Goal: Information Seeking & Learning: Learn about a topic

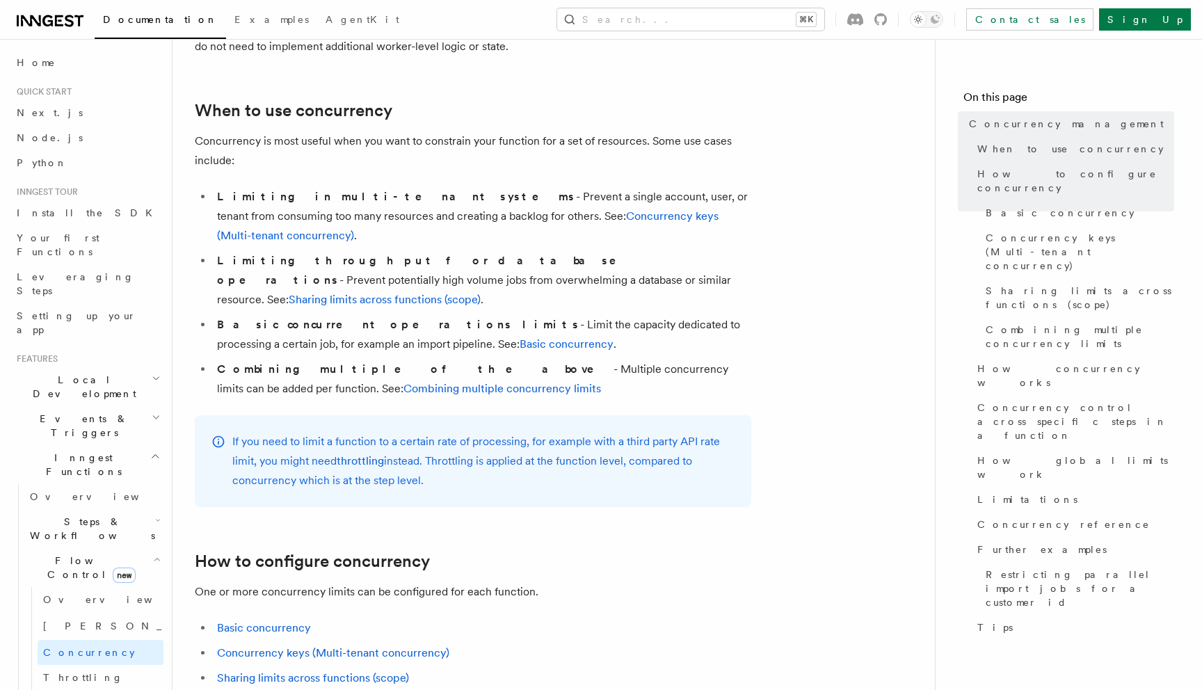
scroll to position [477, 0]
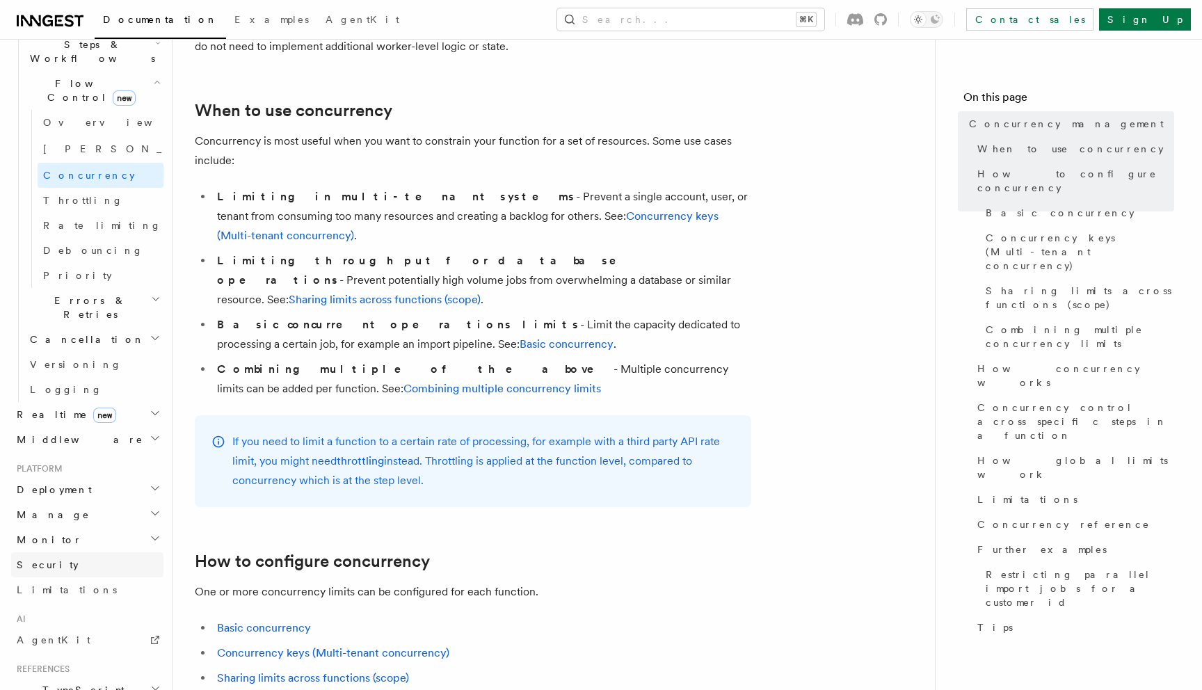
click at [58, 552] on link "Security" at bounding box center [87, 564] width 152 height 25
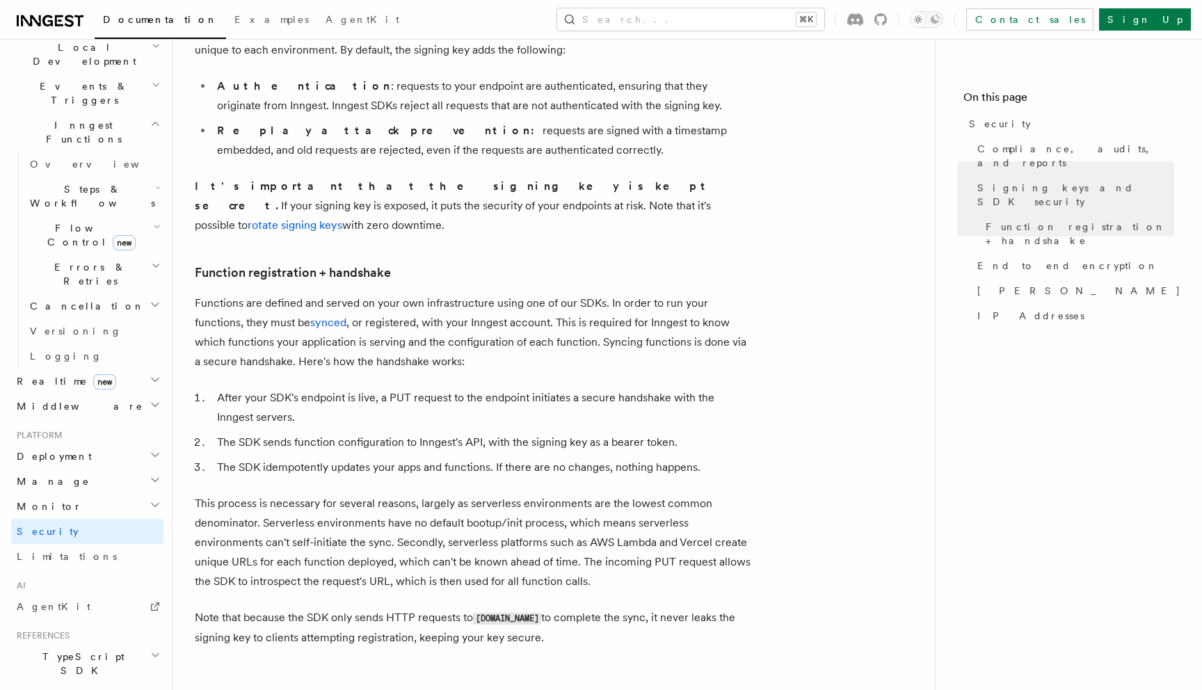
scroll to position [327, 0]
click at [114, 374] on h2 "Realtime new" at bounding box center [87, 386] width 152 height 25
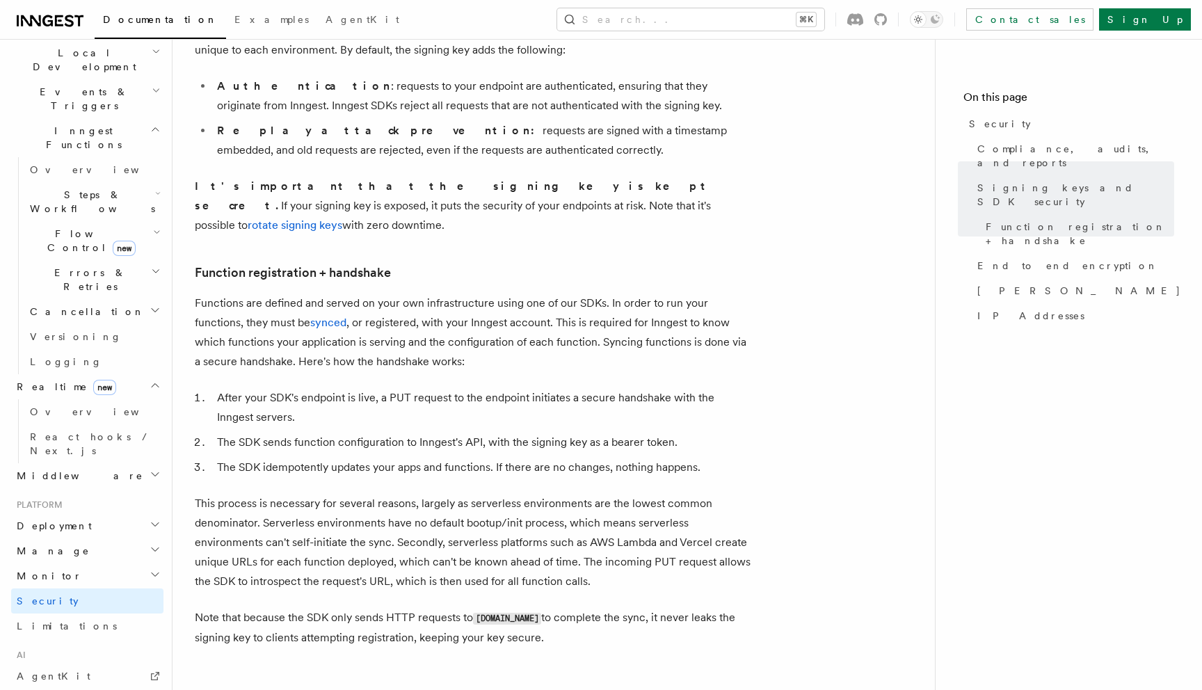
click at [114, 374] on h2 "Realtime new" at bounding box center [87, 386] width 152 height 25
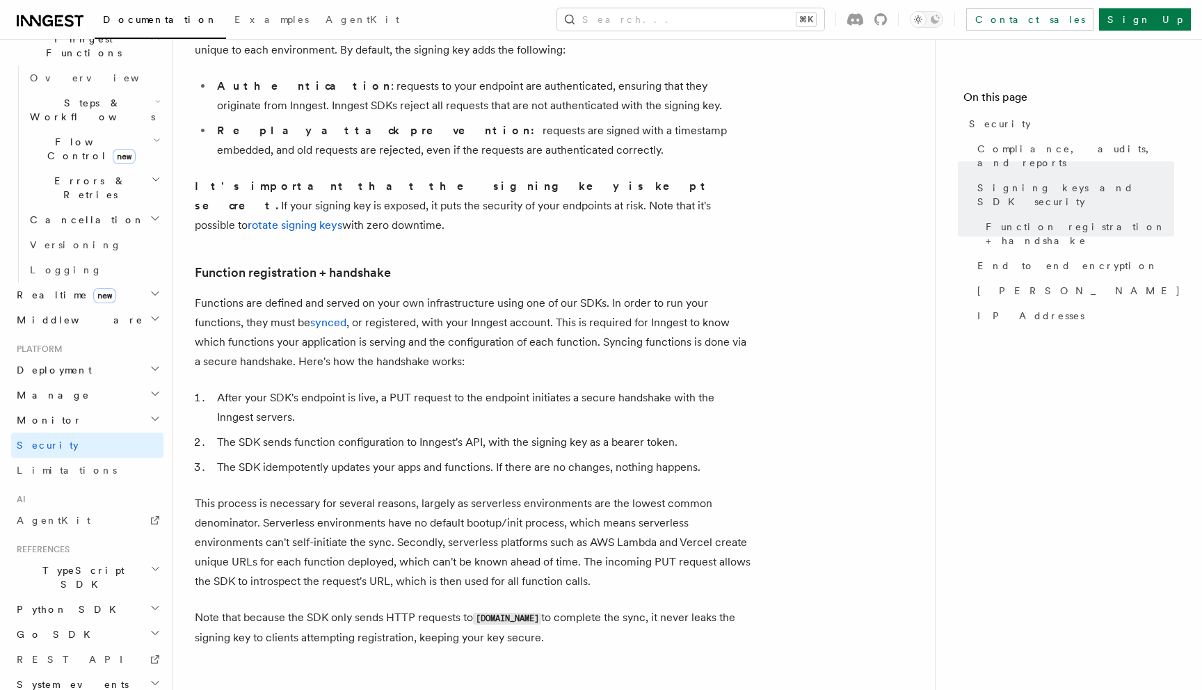
scroll to position [423, 0]
click at [88, 668] on h2 "System events" at bounding box center [87, 680] width 152 height 25
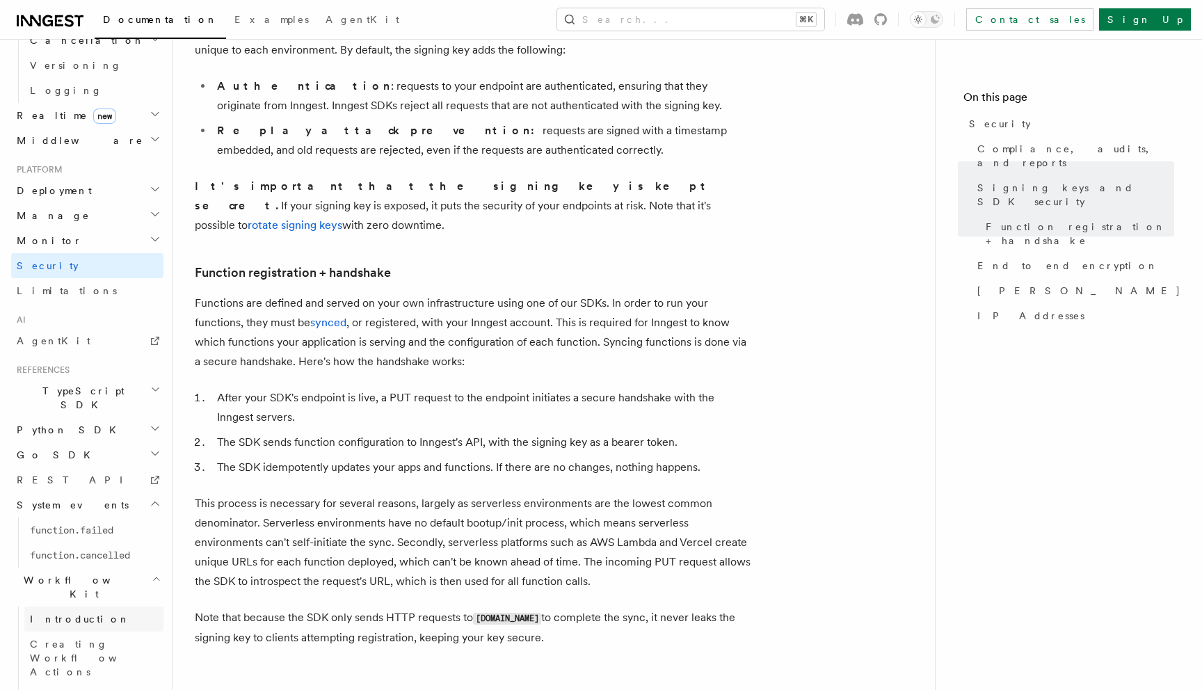
click at [70, 613] on span "Introduction" at bounding box center [80, 618] width 100 height 11
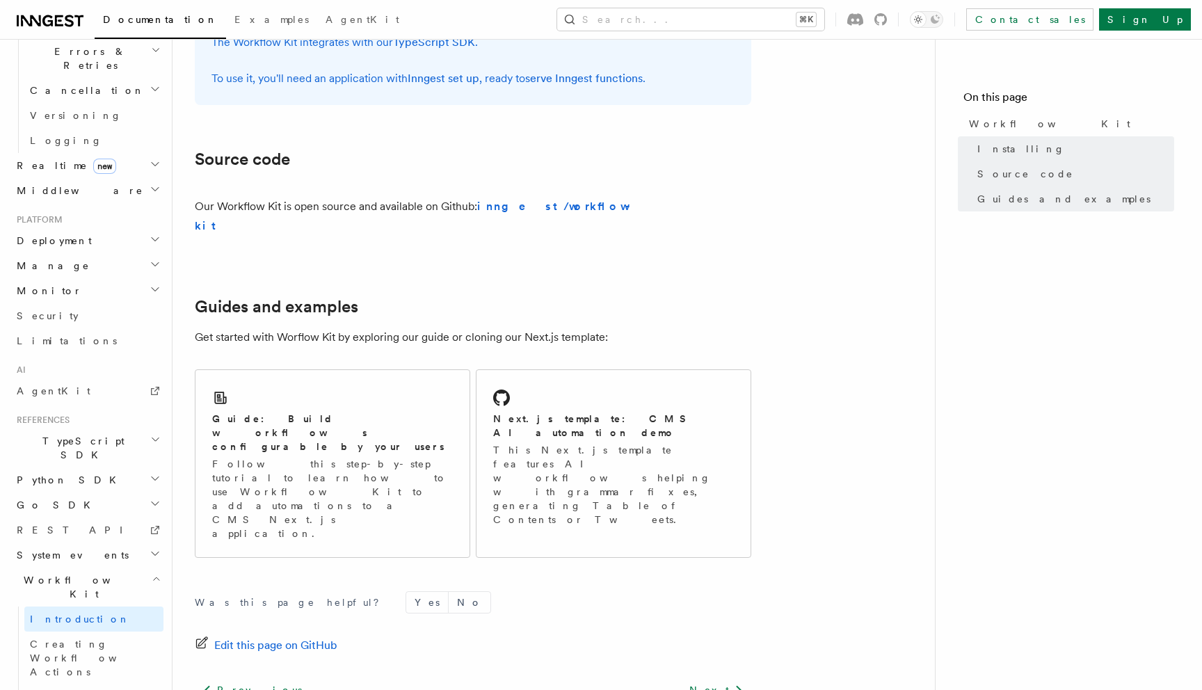
scroll to position [788, 0]
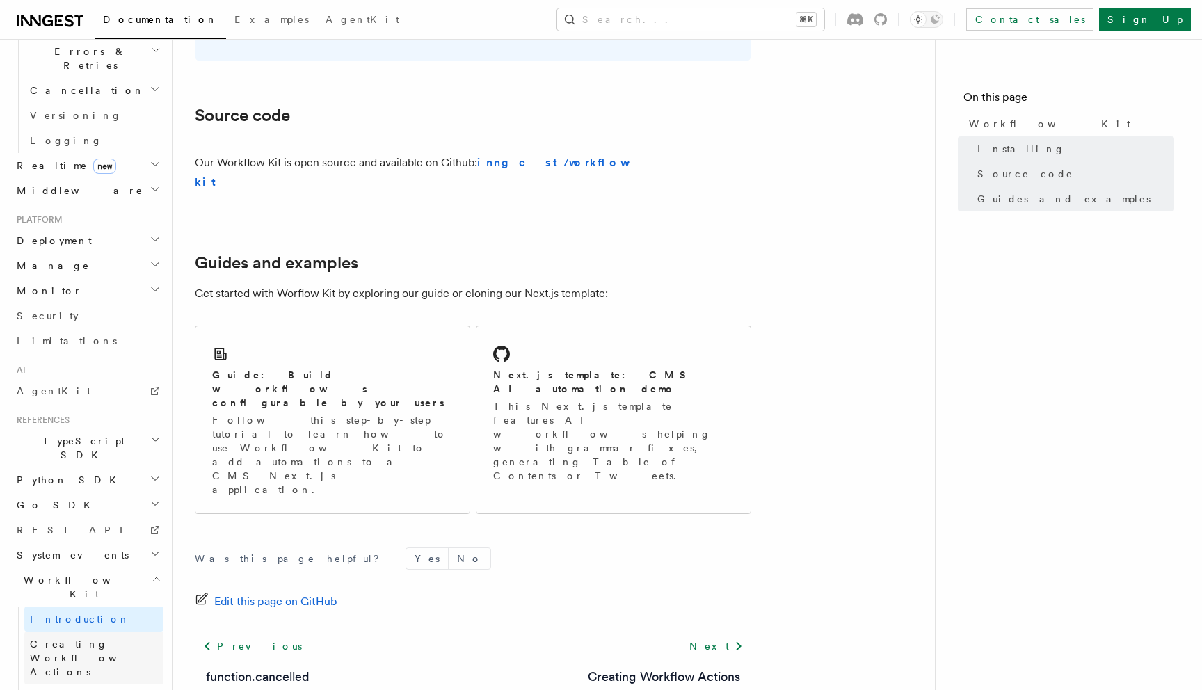
click at [83, 638] on span "Creating Workflow Actions" at bounding box center [90, 657] width 121 height 39
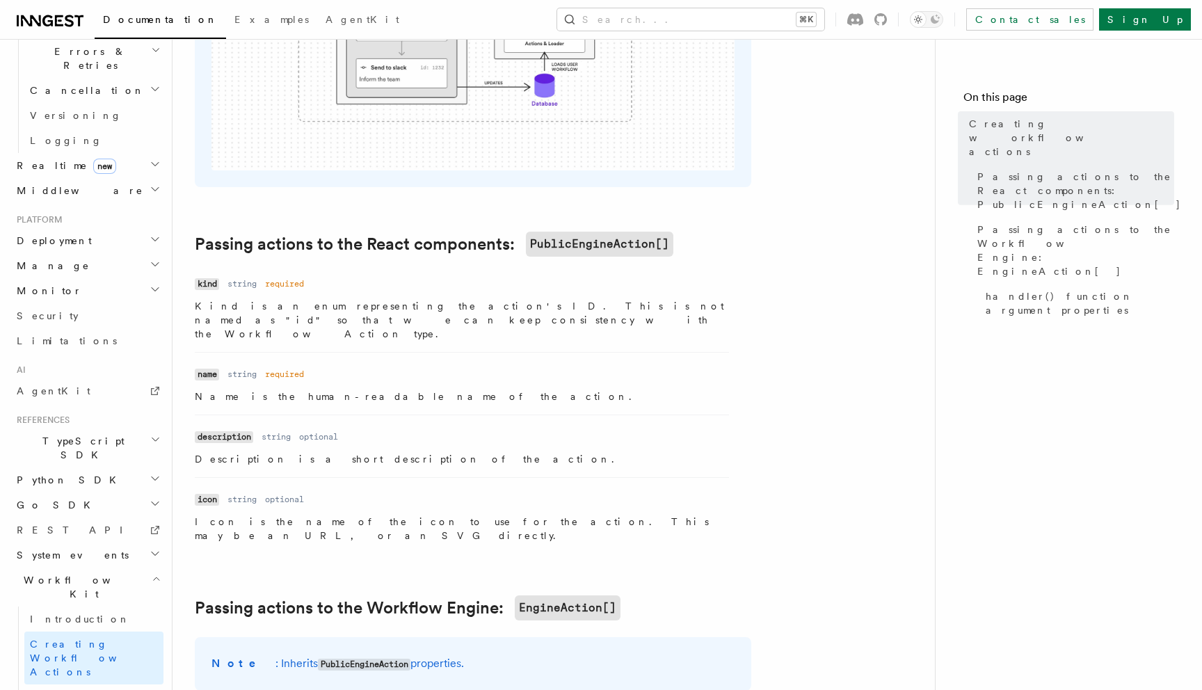
scroll to position [780, 0]
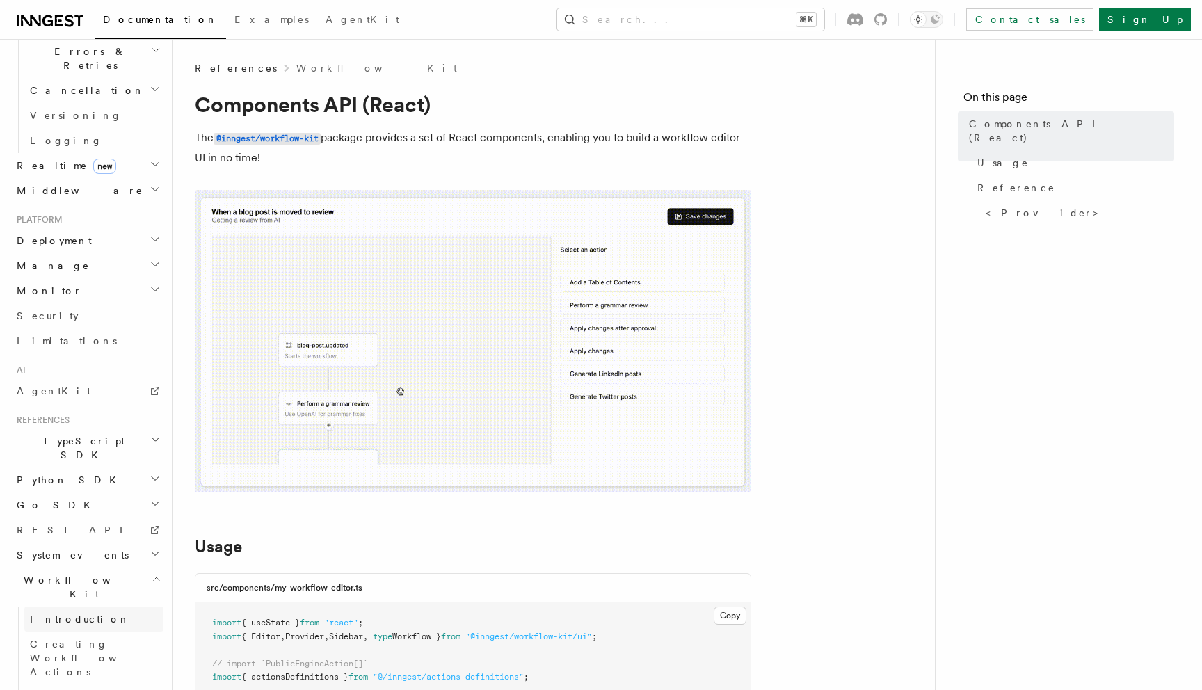
click at [77, 613] on span "Introduction" at bounding box center [80, 618] width 100 height 11
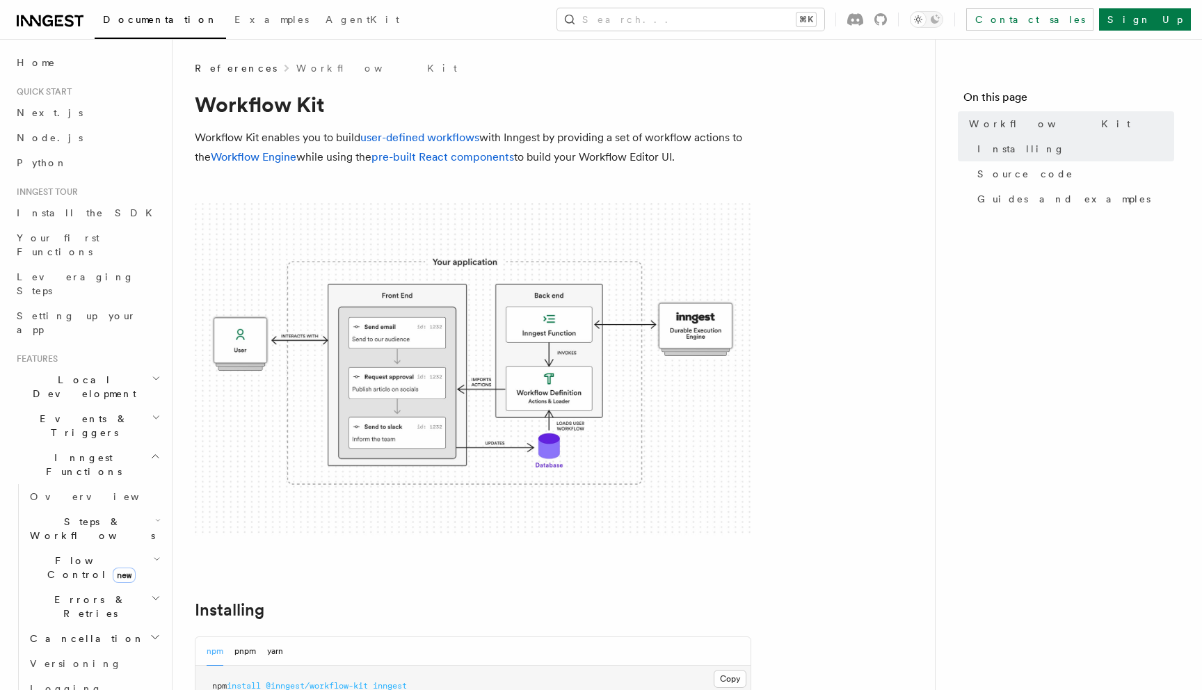
click at [63, 25] on icon at bounding box center [59, 20] width 8 height 11
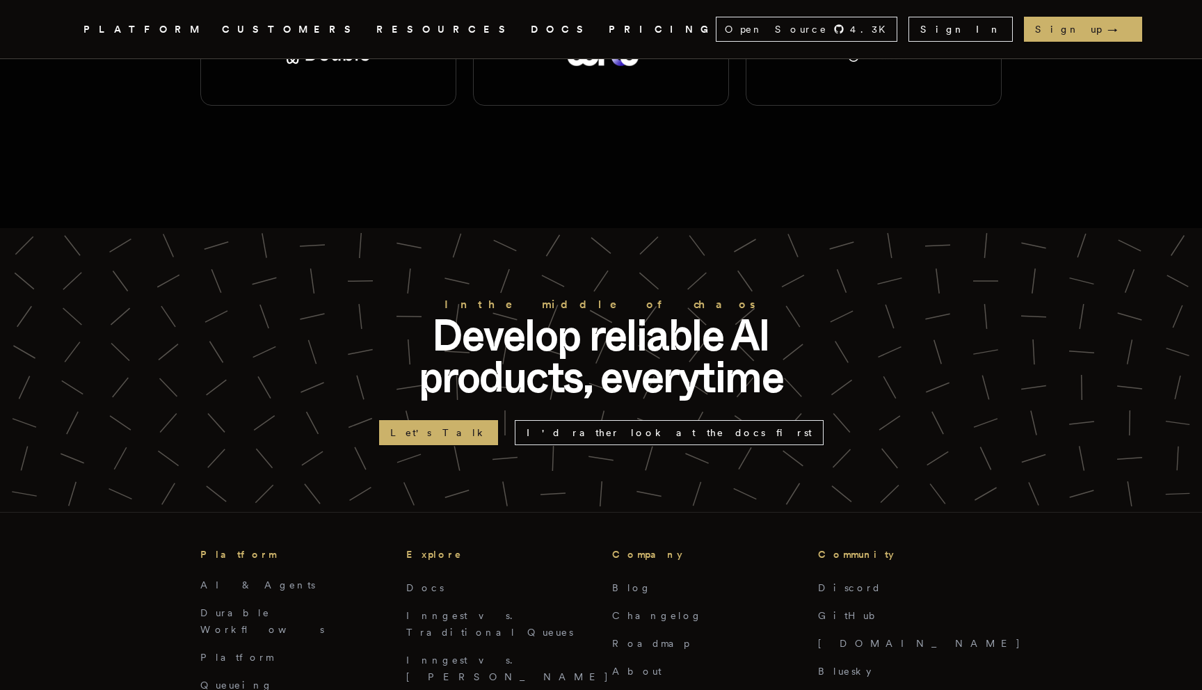
scroll to position [2786, 0]
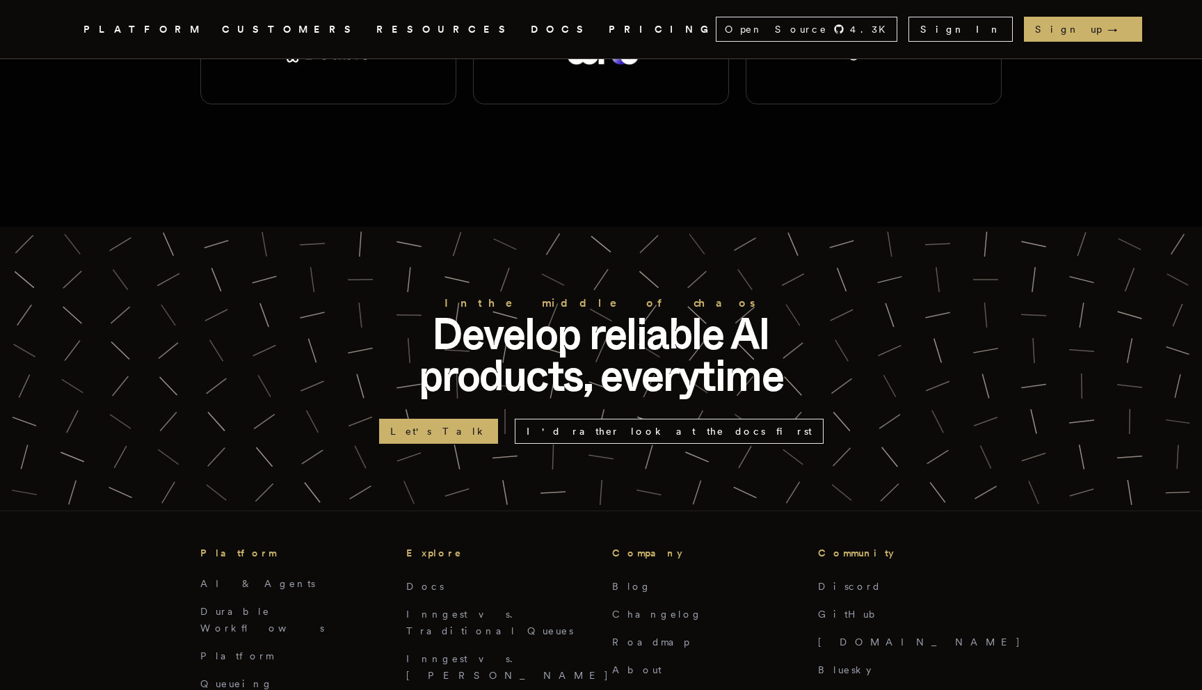
click at [631, 689] on link "Careers" at bounding box center [643, 697] width 63 height 11
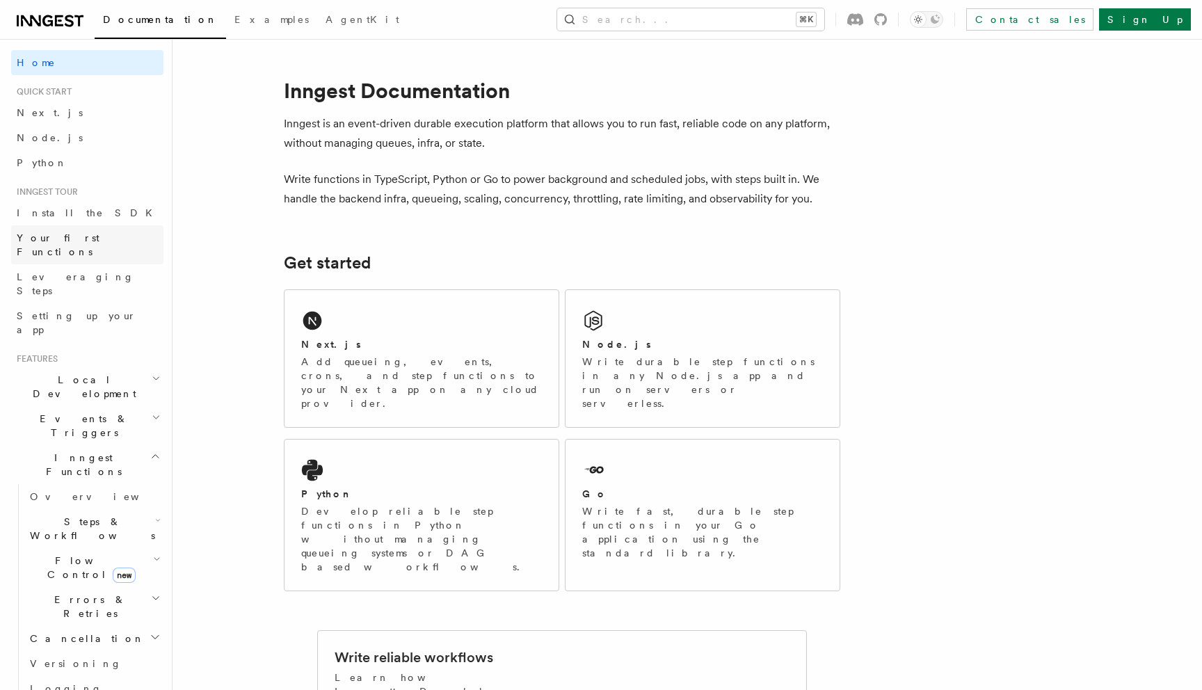
click at [61, 234] on span "Your first Functions" at bounding box center [58, 244] width 83 height 25
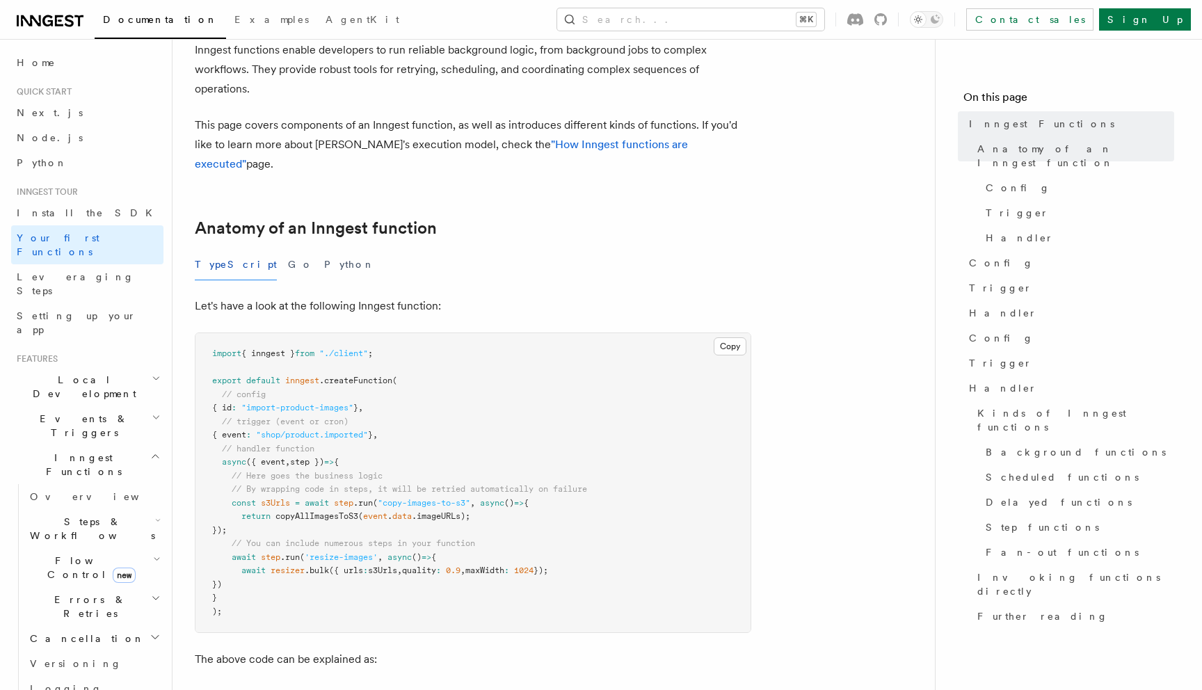
scroll to position [88, 0]
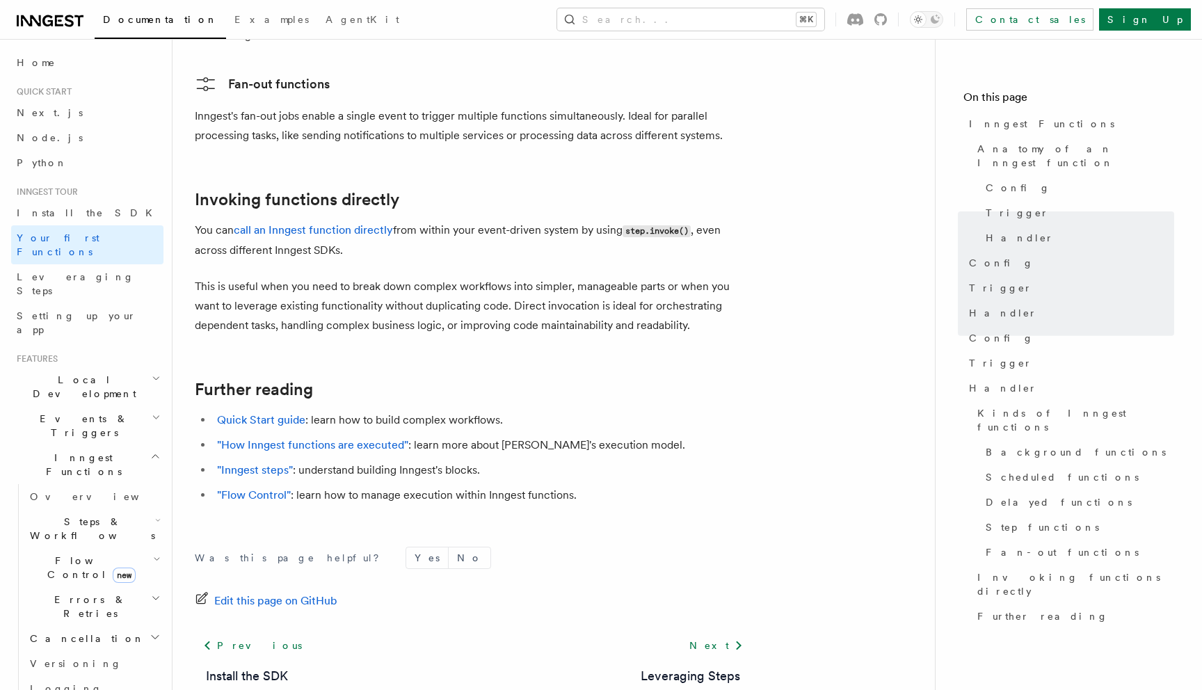
scroll to position [2723, 0]
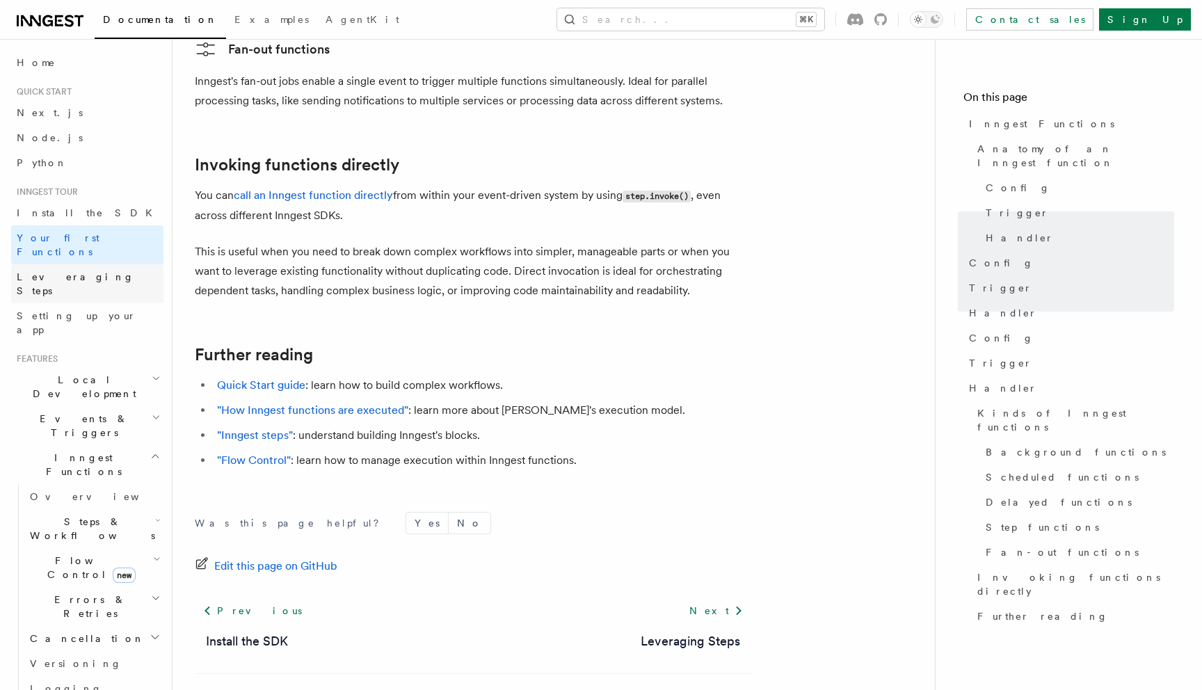
click at [66, 271] on span "Leveraging Steps" at bounding box center [76, 283] width 118 height 25
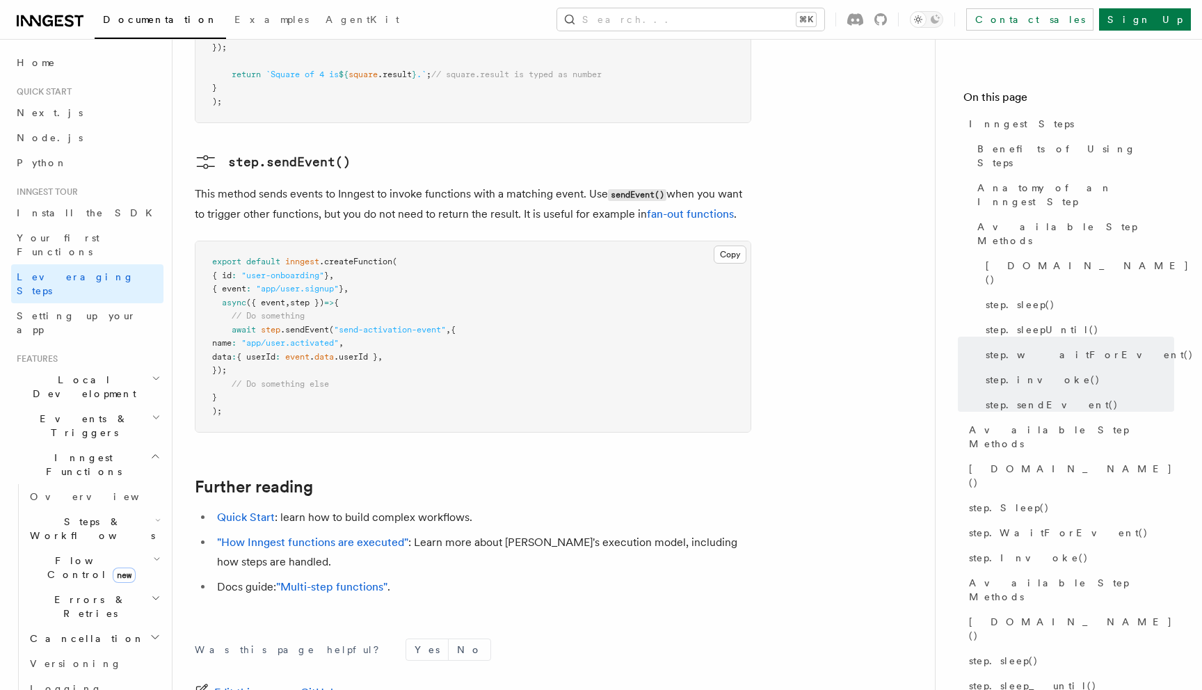
scroll to position [2982, 0]
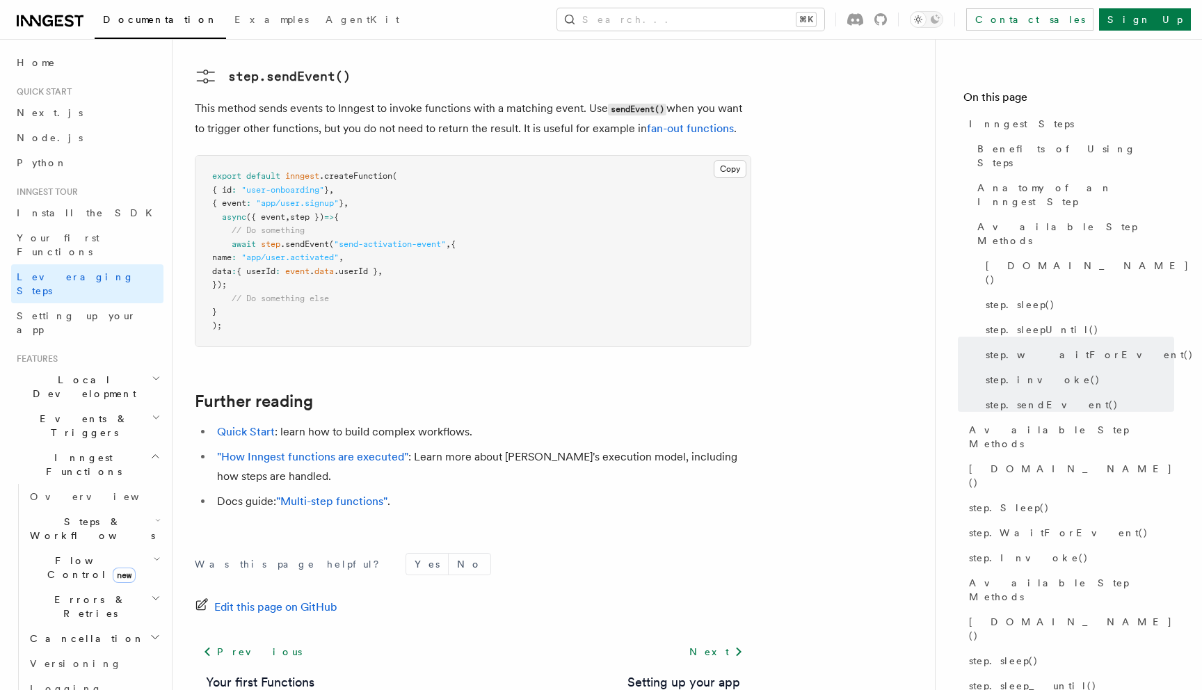
click at [67, 554] on span "Flow Control new" at bounding box center [88, 568] width 129 height 28
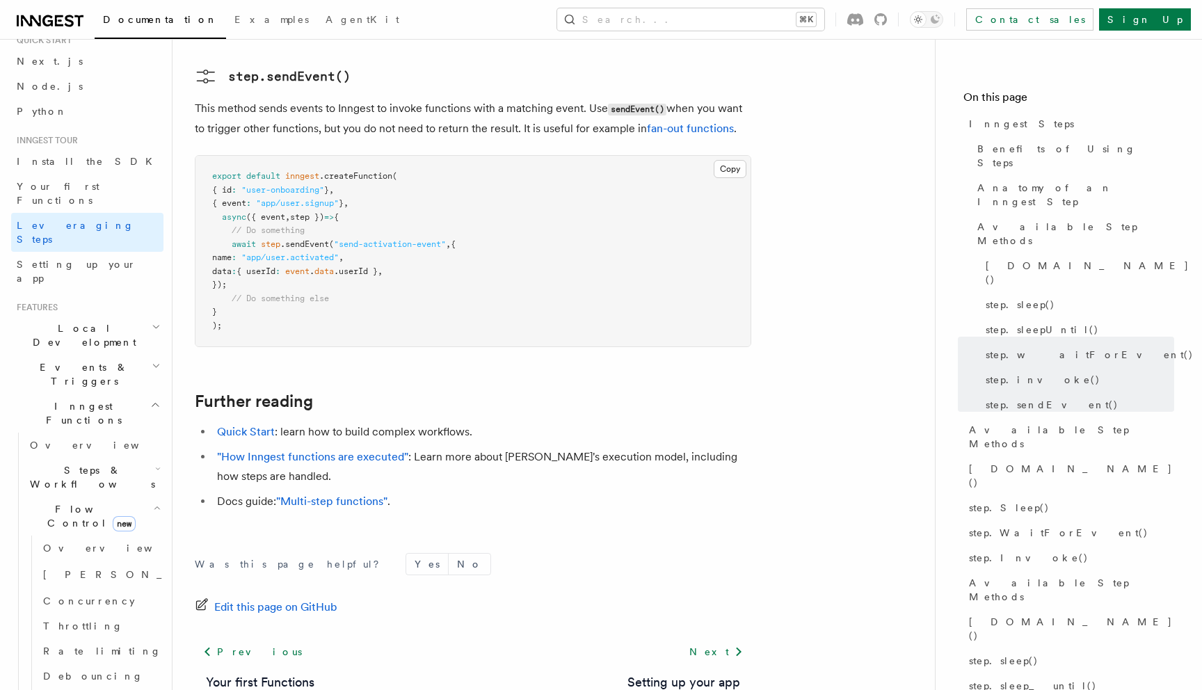
scroll to position [60, 0]
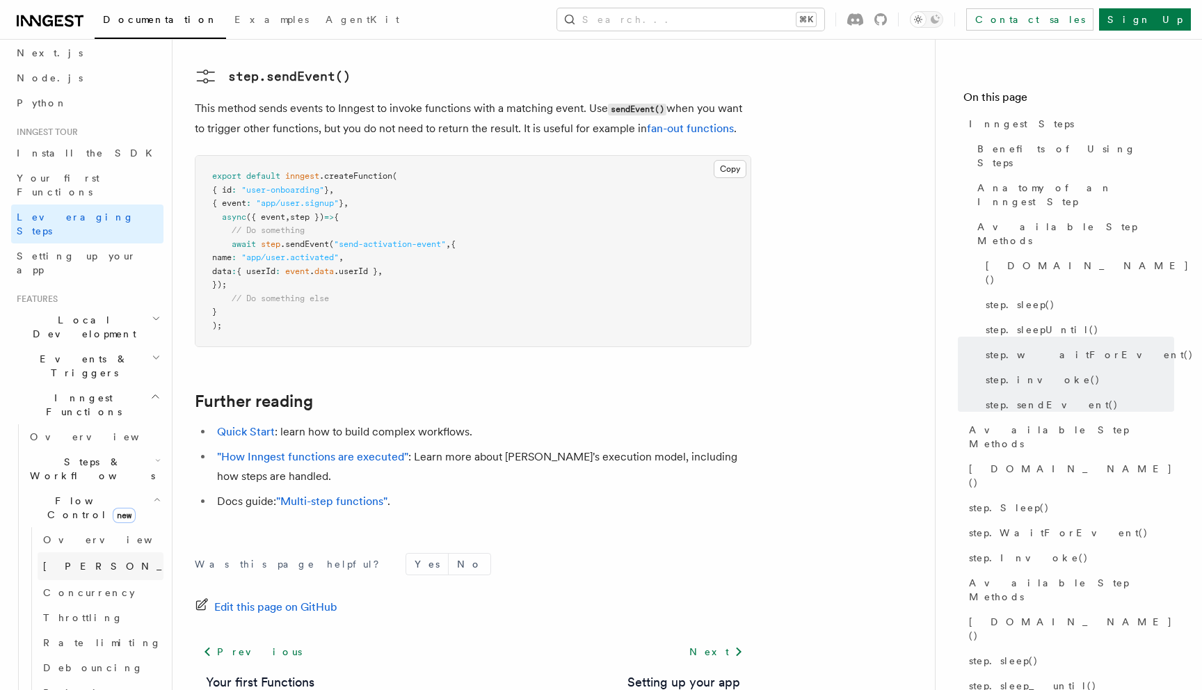
click at [74, 561] on span "[PERSON_NAME]" at bounding box center [145, 566] width 204 height 11
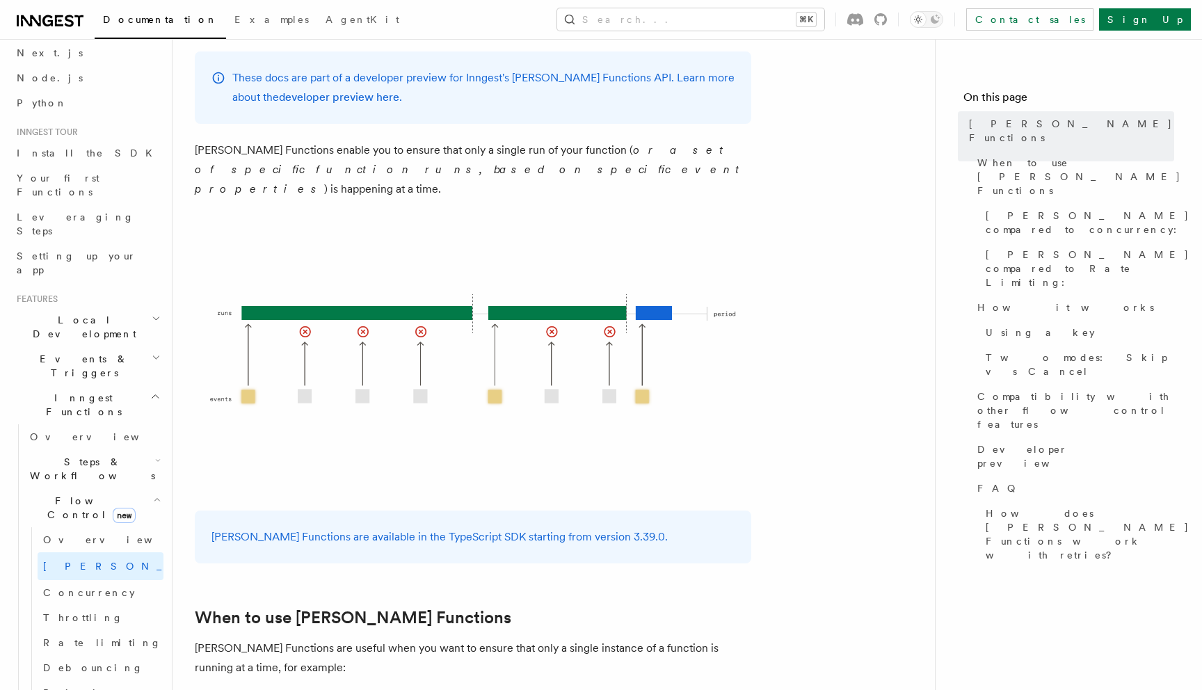
scroll to position [97, 0]
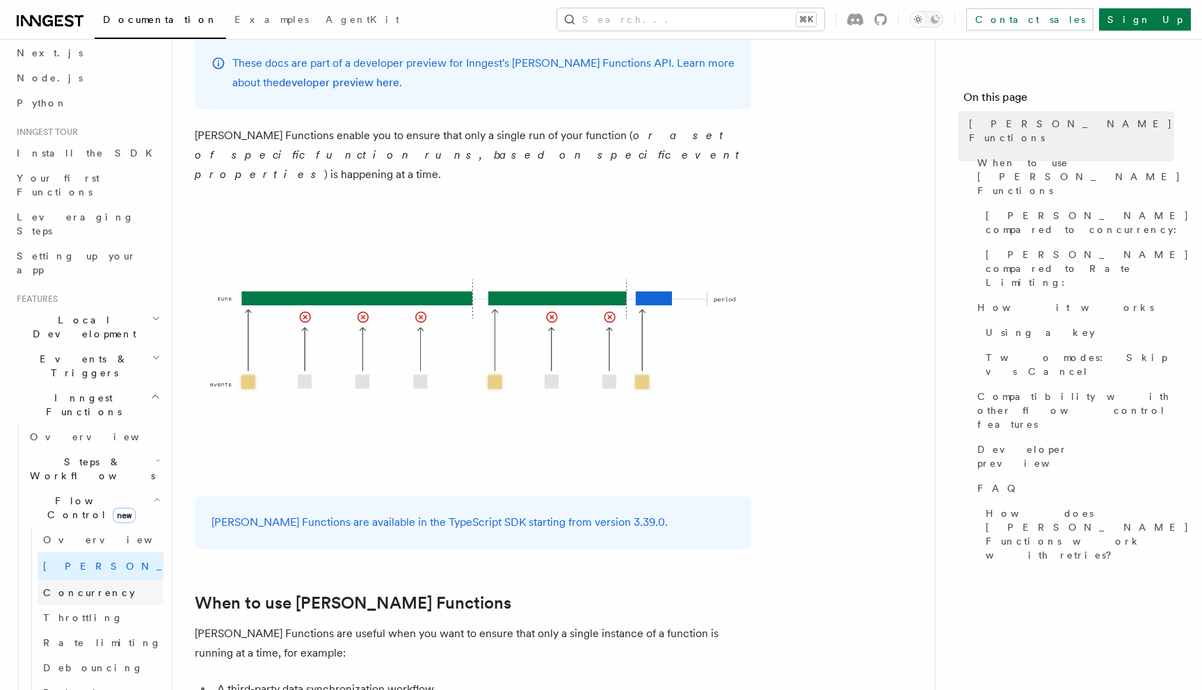
click at [100, 580] on link "Concurrency" at bounding box center [101, 592] width 126 height 25
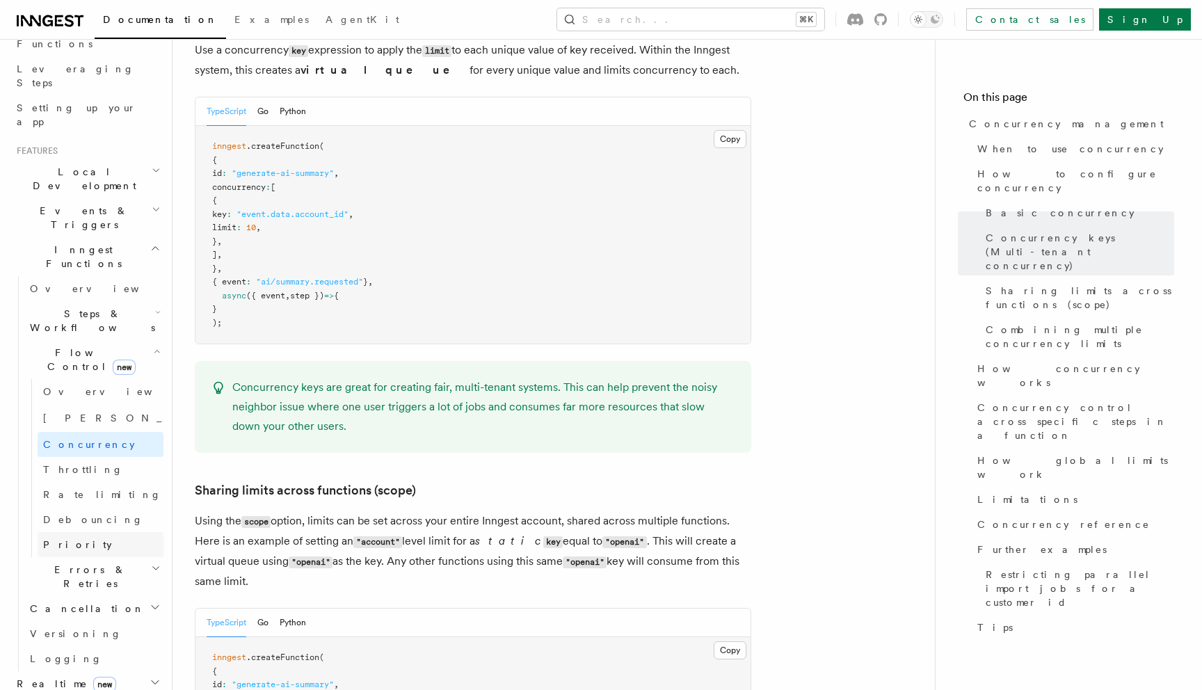
scroll to position [229, 0]
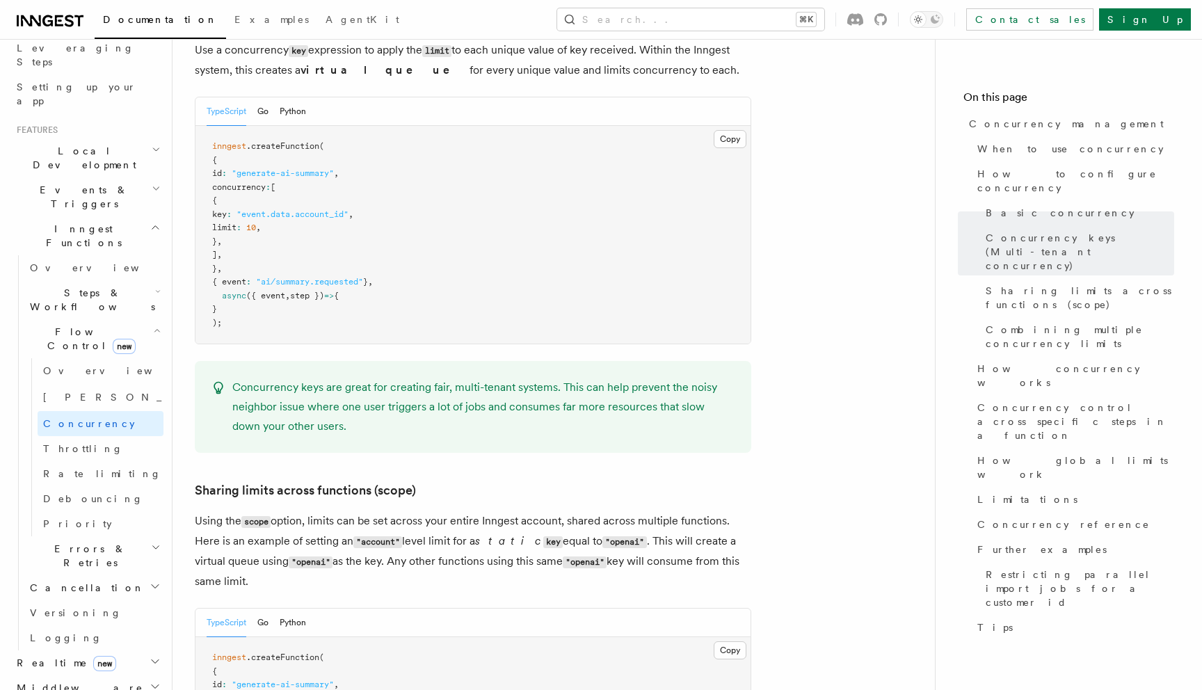
click at [98, 536] on h2 "Errors & Retries" at bounding box center [93, 555] width 139 height 39
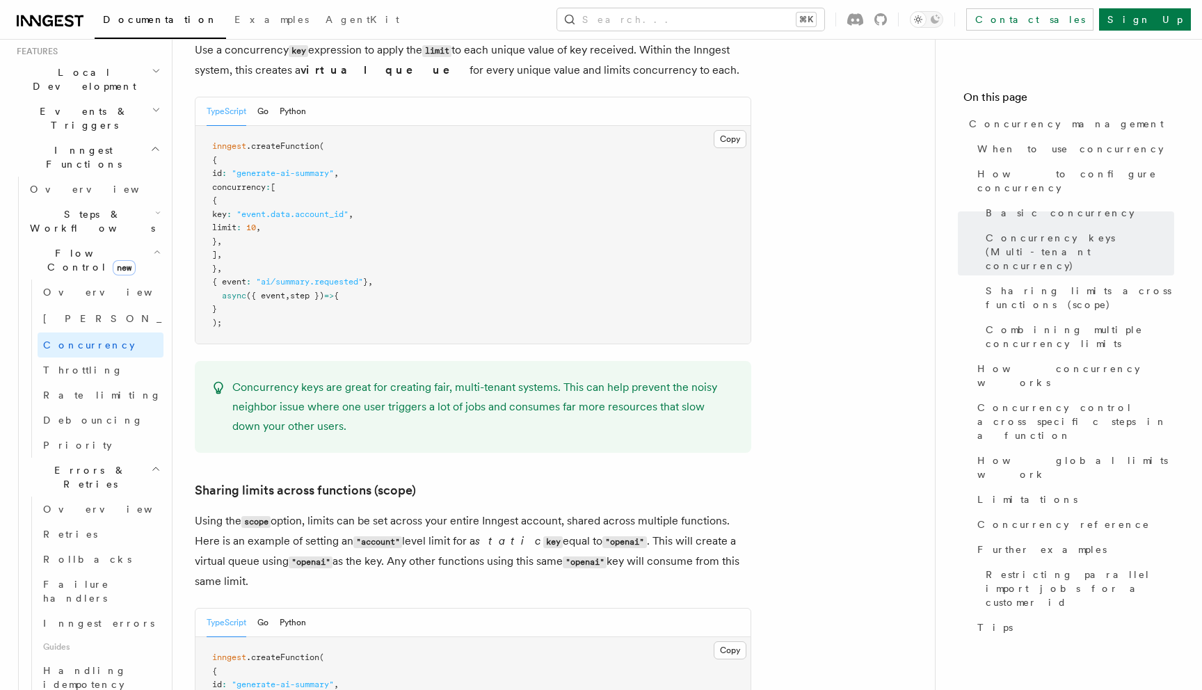
scroll to position [309, 0]
click at [85, 577] on span "Failure handlers" at bounding box center [76, 589] width 66 height 25
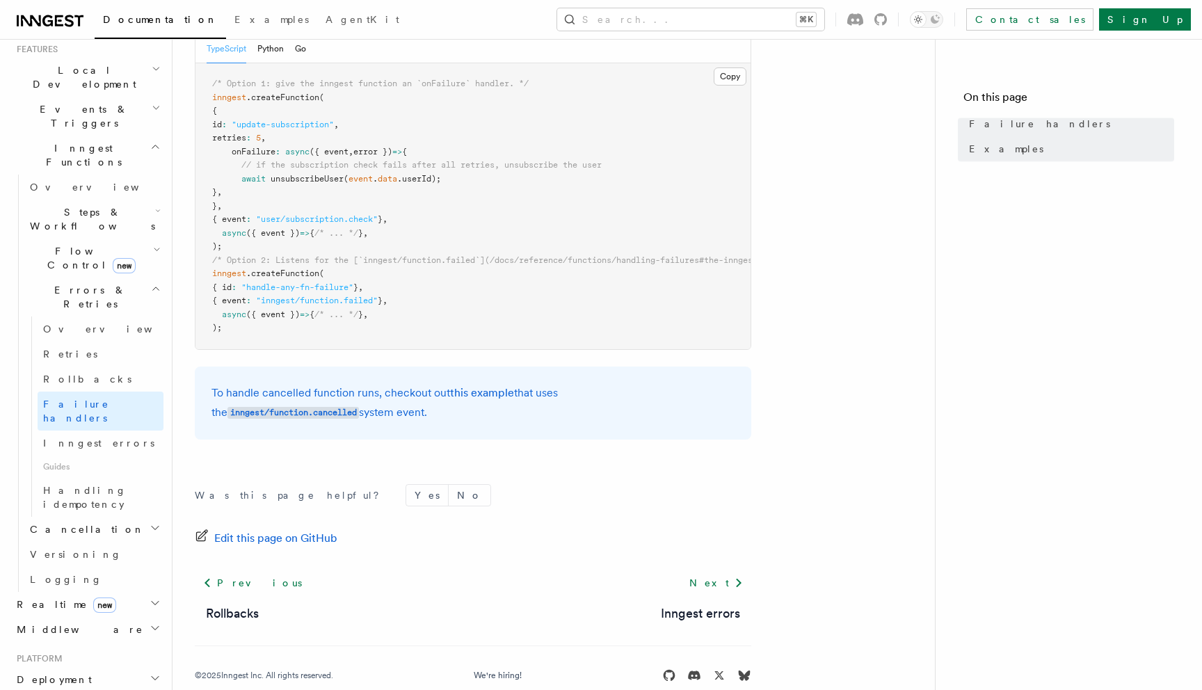
scroll to position [344, 0]
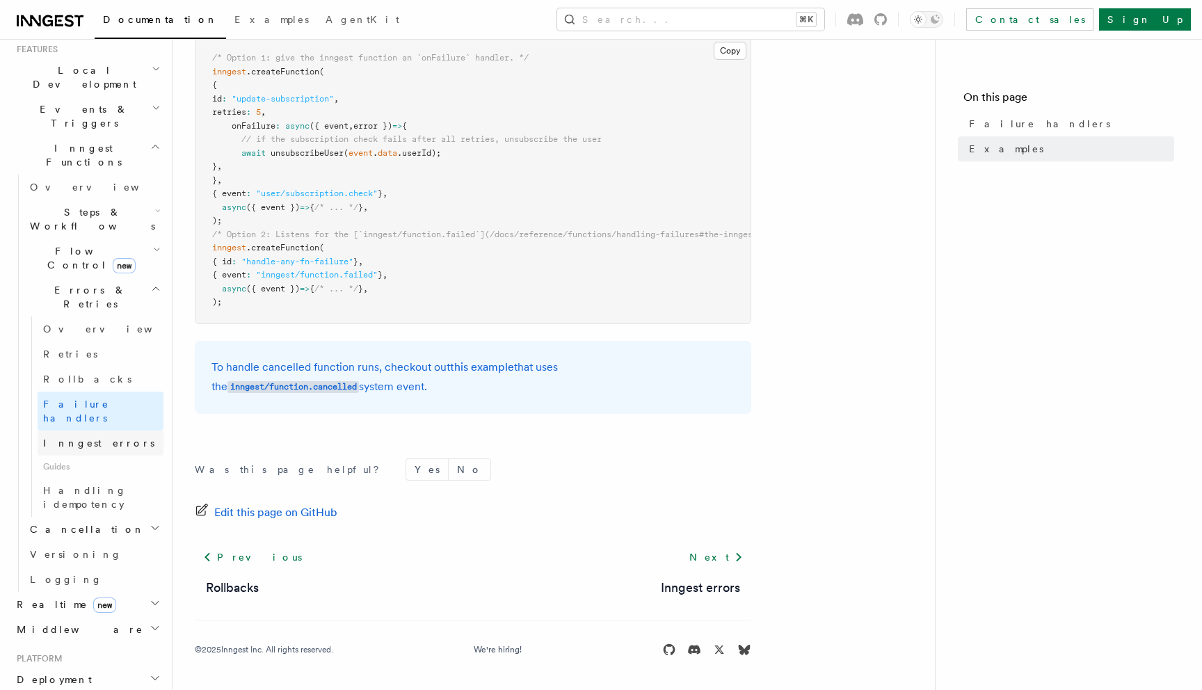
click at [88, 437] on span "Inngest errors" at bounding box center [98, 442] width 111 height 11
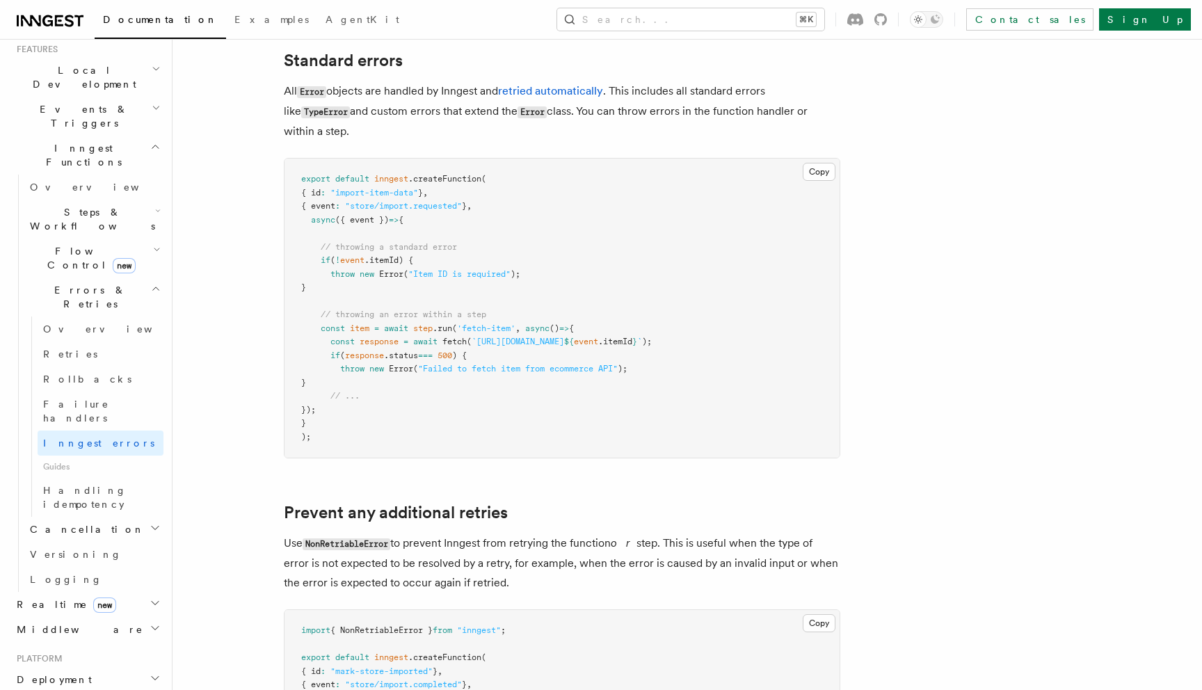
scroll to position [213, 0]
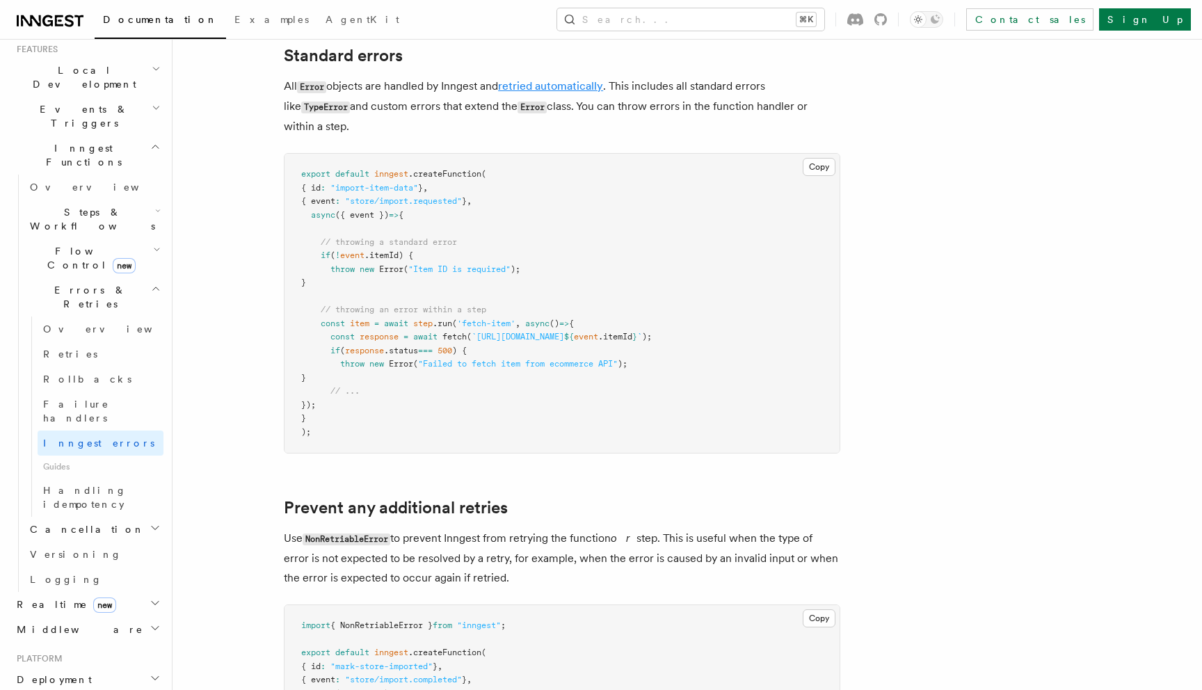
click at [543, 92] on link "retried automatically" at bounding box center [550, 85] width 105 height 13
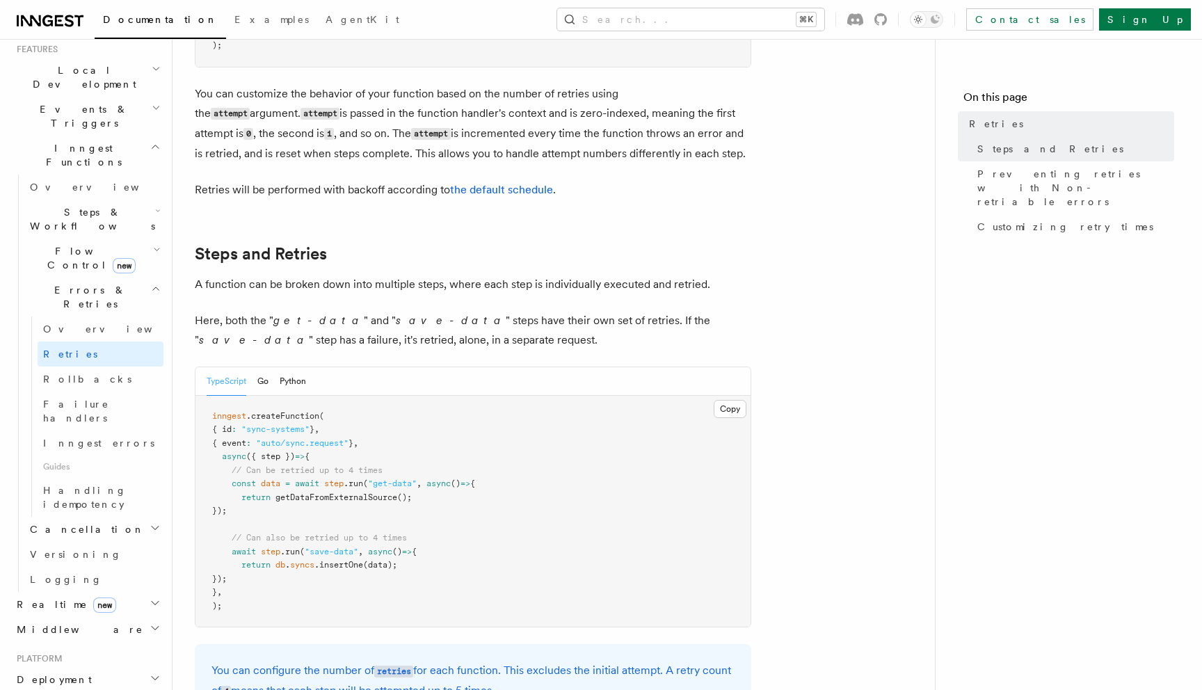
scroll to position [565, 0]
click at [500, 182] on link "the default schedule" at bounding box center [501, 188] width 103 height 13
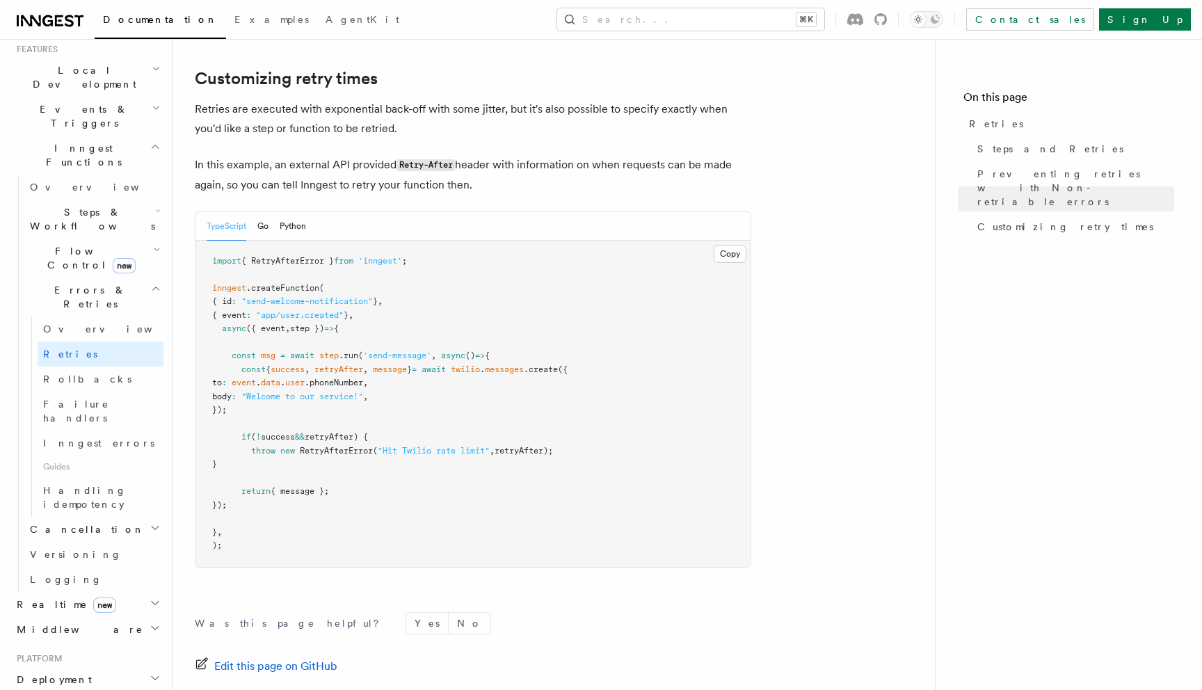
scroll to position [1814, 0]
click at [104, 485] on span "Handling idempotency" at bounding box center [84, 497] width 83 height 25
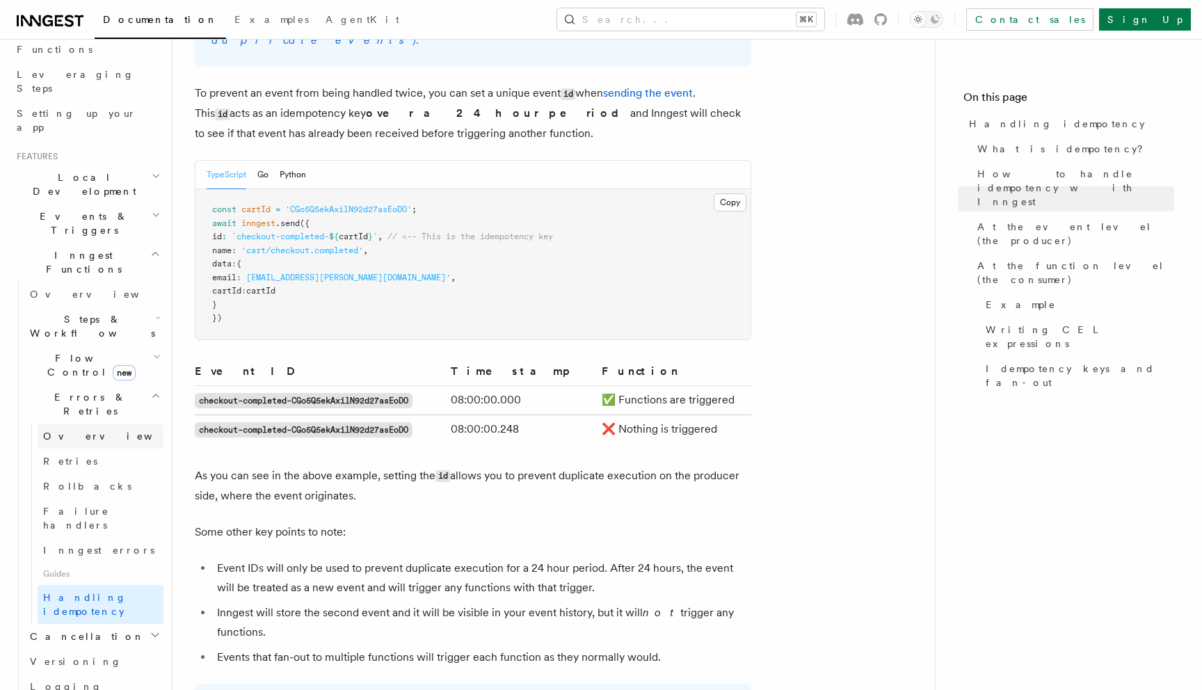
scroll to position [196, 0]
click at [79, 288] on link "Overview" at bounding box center [93, 300] width 139 height 25
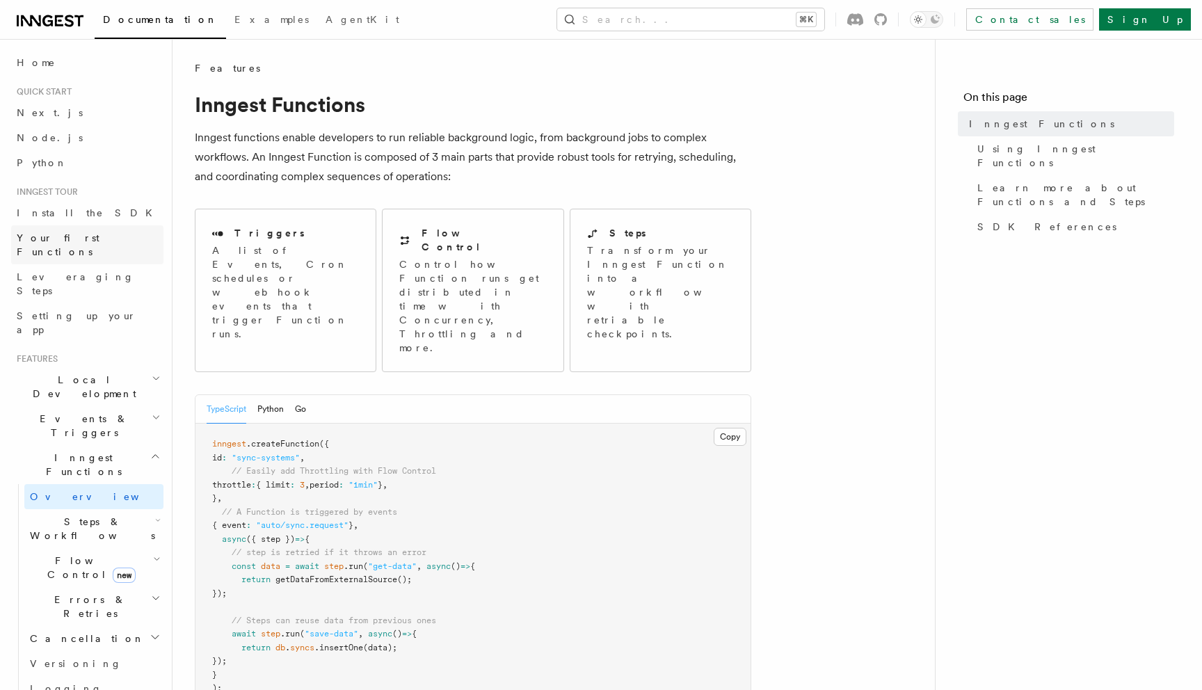
click at [70, 235] on span "Your first Functions" at bounding box center [58, 244] width 83 height 25
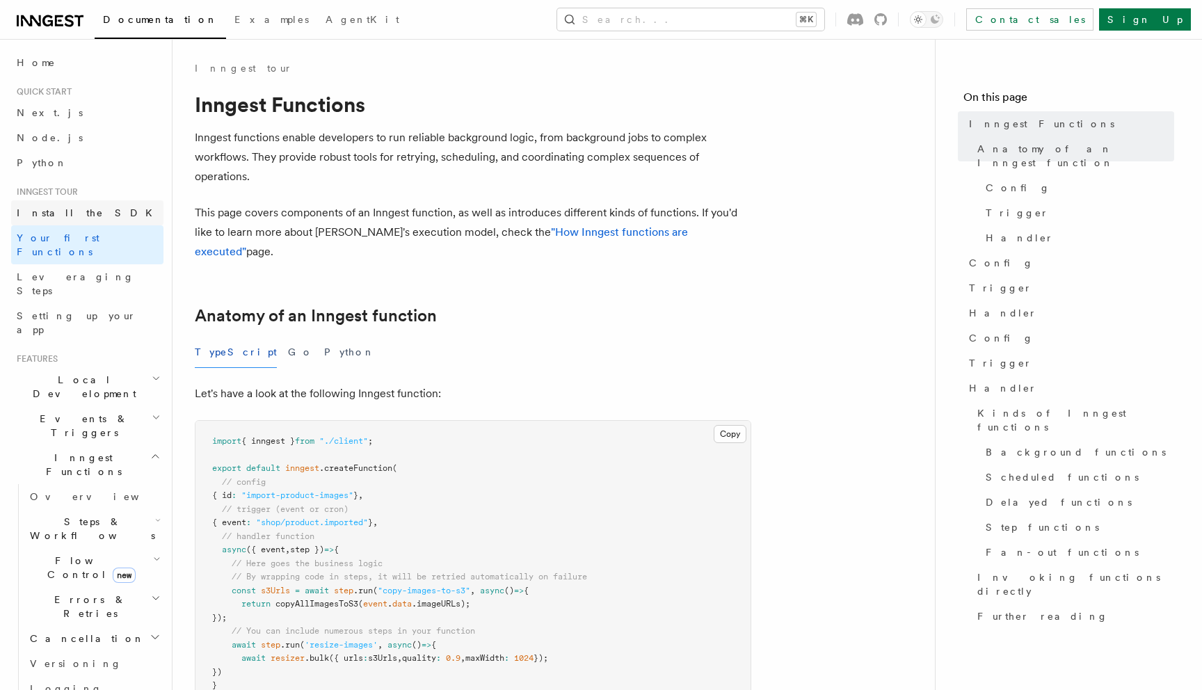
click at [65, 216] on span "Install the SDK" at bounding box center [89, 212] width 144 height 11
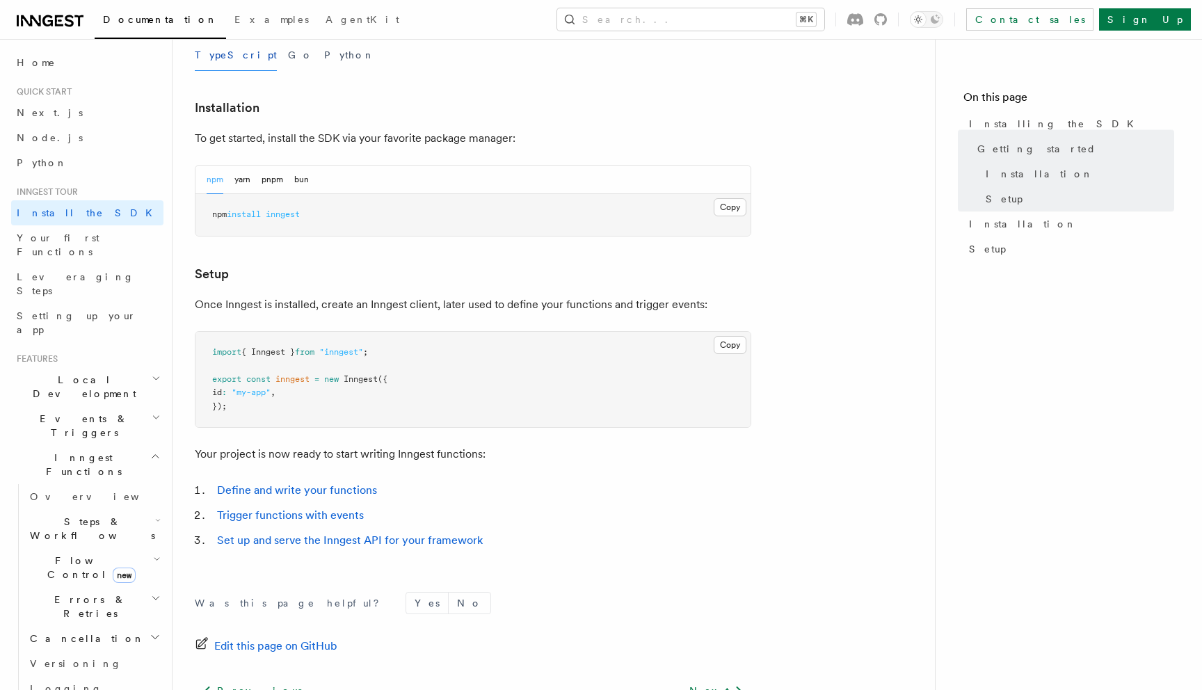
scroll to position [335, 0]
click at [307, 171] on button "bun" at bounding box center [301, 178] width 15 height 29
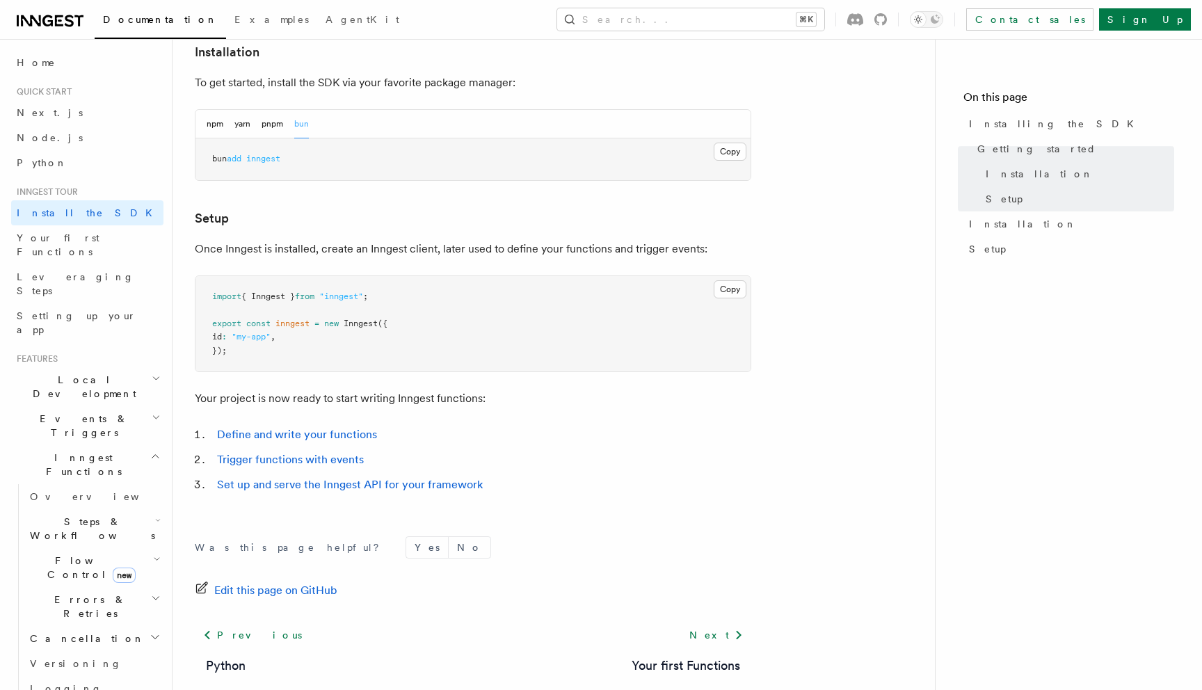
scroll to position [467, 0]
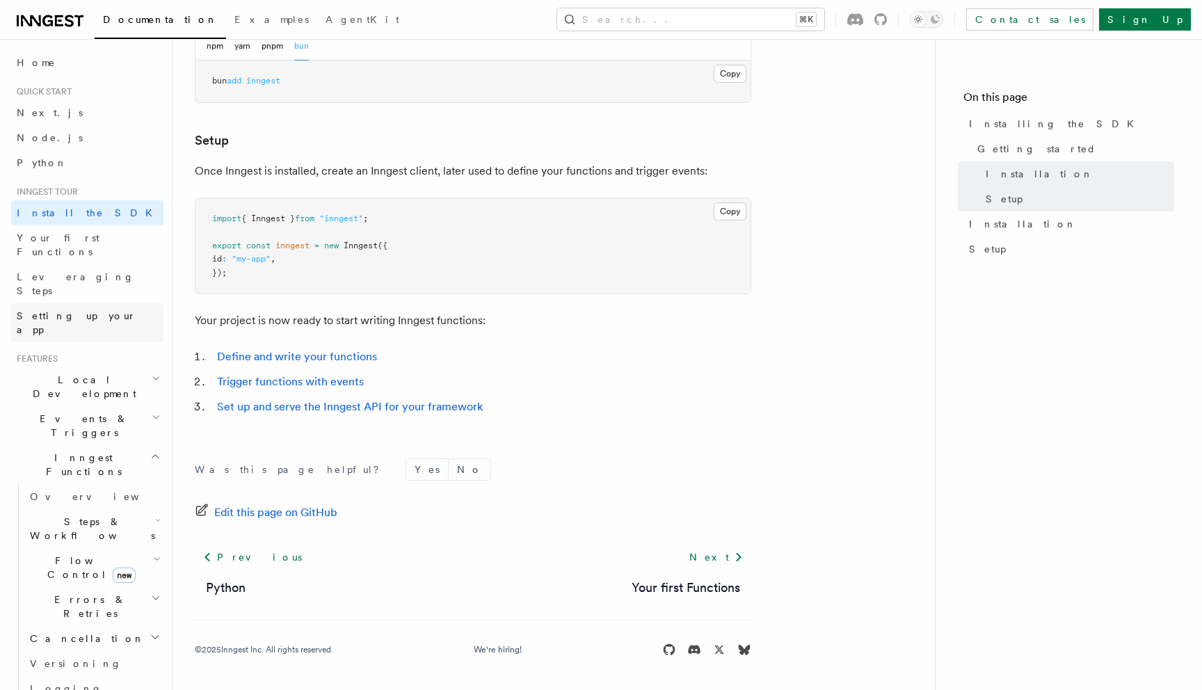
click at [46, 310] on span "Setting up your app" at bounding box center [77, 322] width 120 height 25
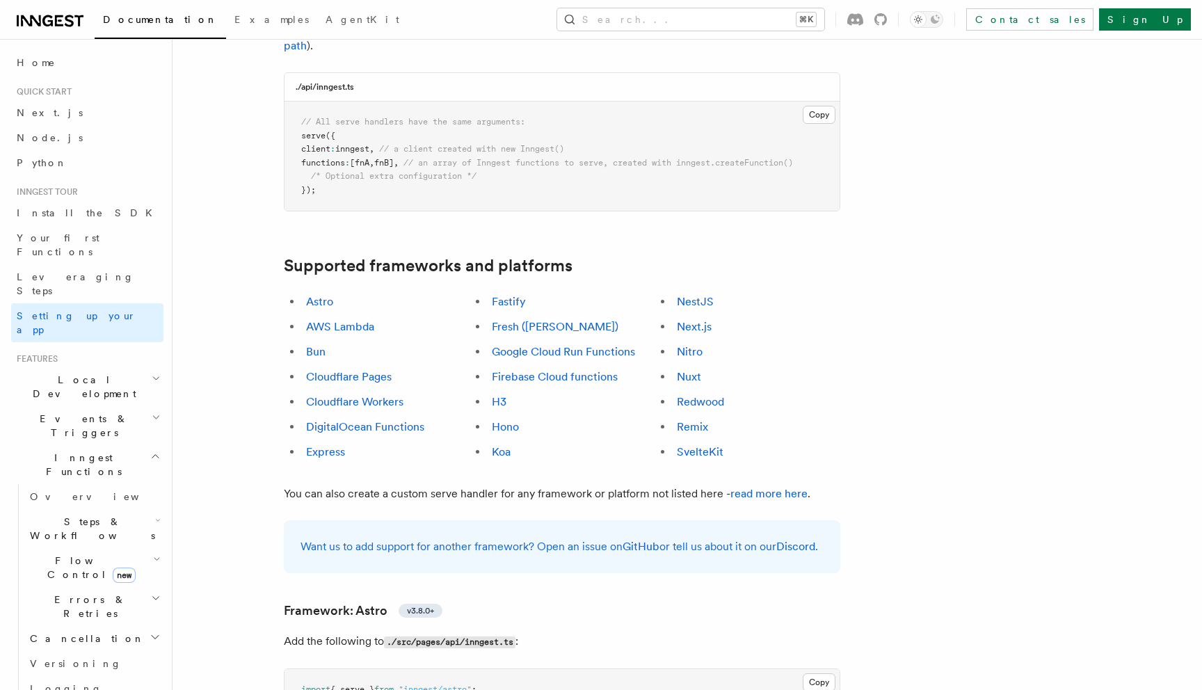
scroll to position [733, 0]
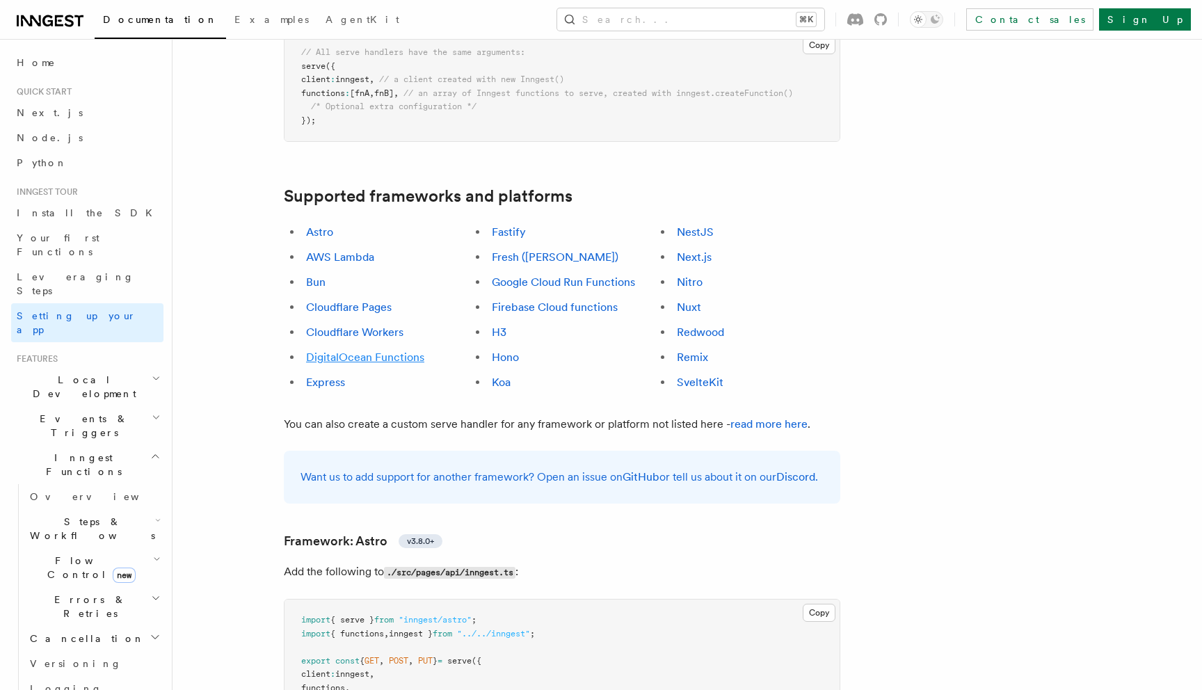
click at [360, 351] on link "DigitalOcean Functions" at bounding box center [365, 357] width 118 height 13
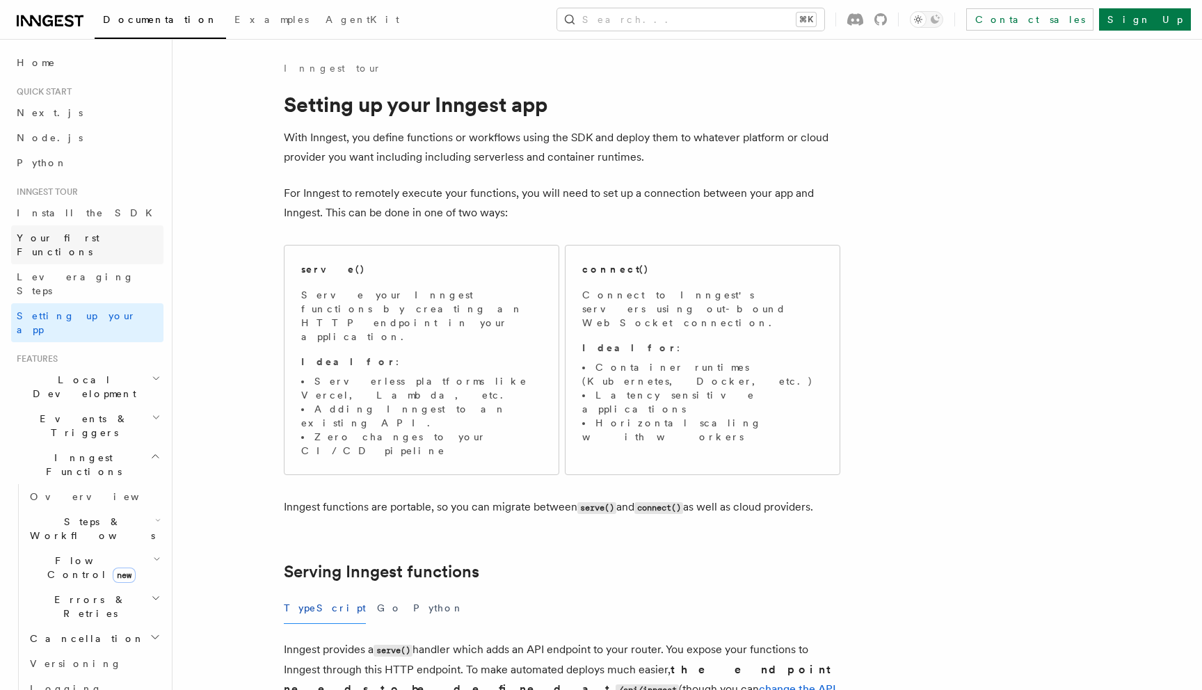
click at [91, 241] on span "Your first Functions" at bounding box center [58, 244] width 83 height 25
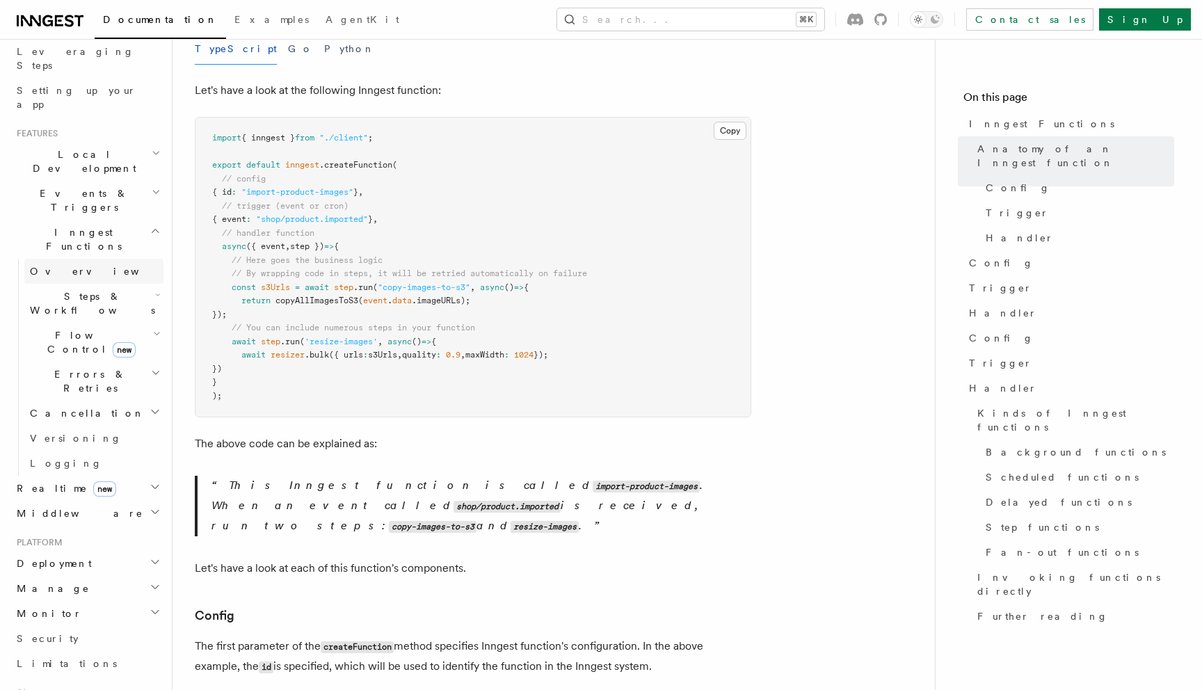
scroll to position [234, 0]
click at [106, 542] on h2 "Deployment" at bounding box center [87, 554] width 152 height 25
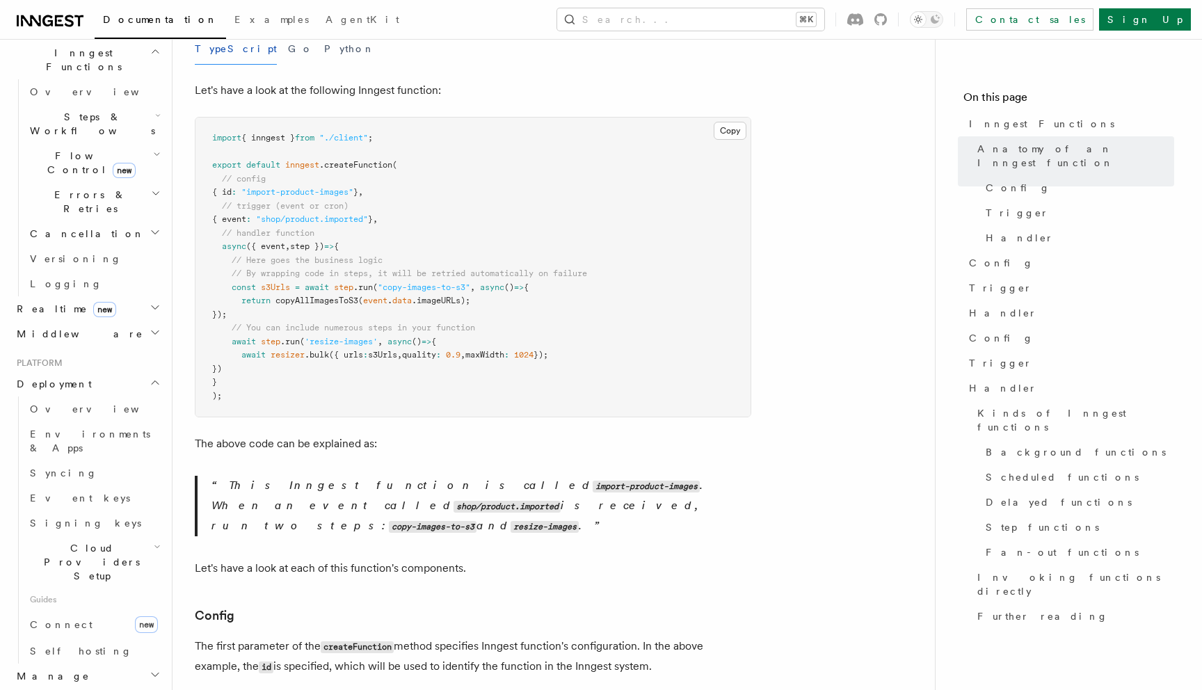
scroll to position [460, 0]
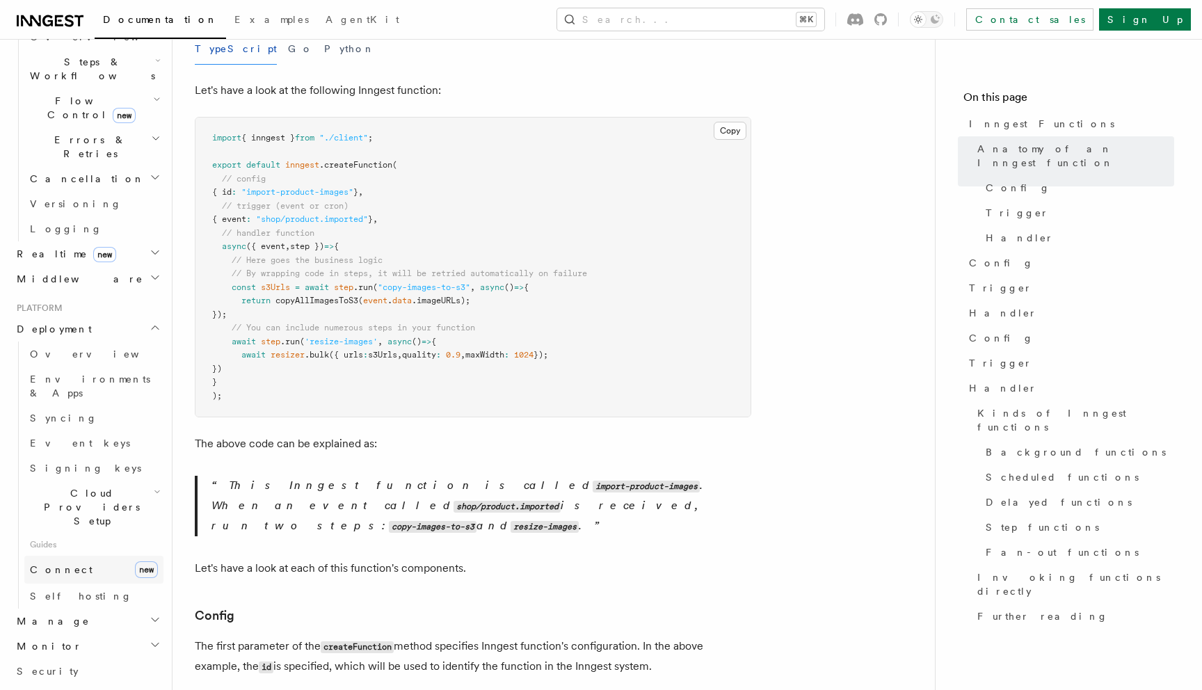
click at [78, 556] on link "Connect new" at bounding box center [93, 570] width 139 height 28
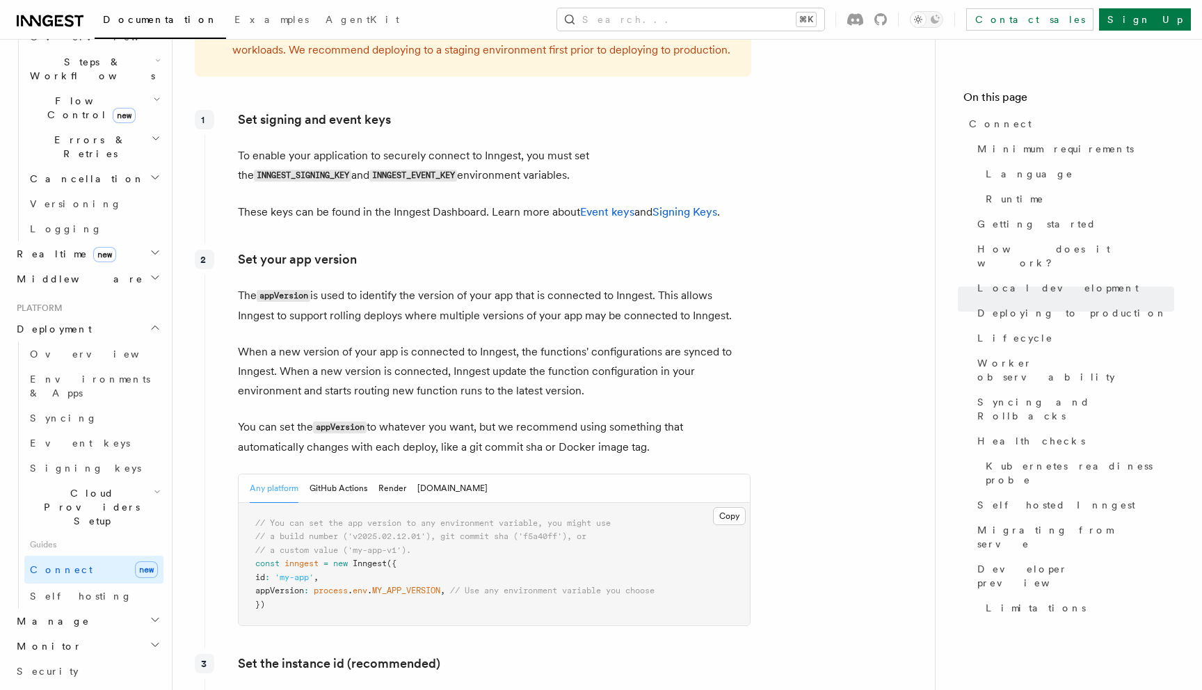
scroll to position [2056, 0]
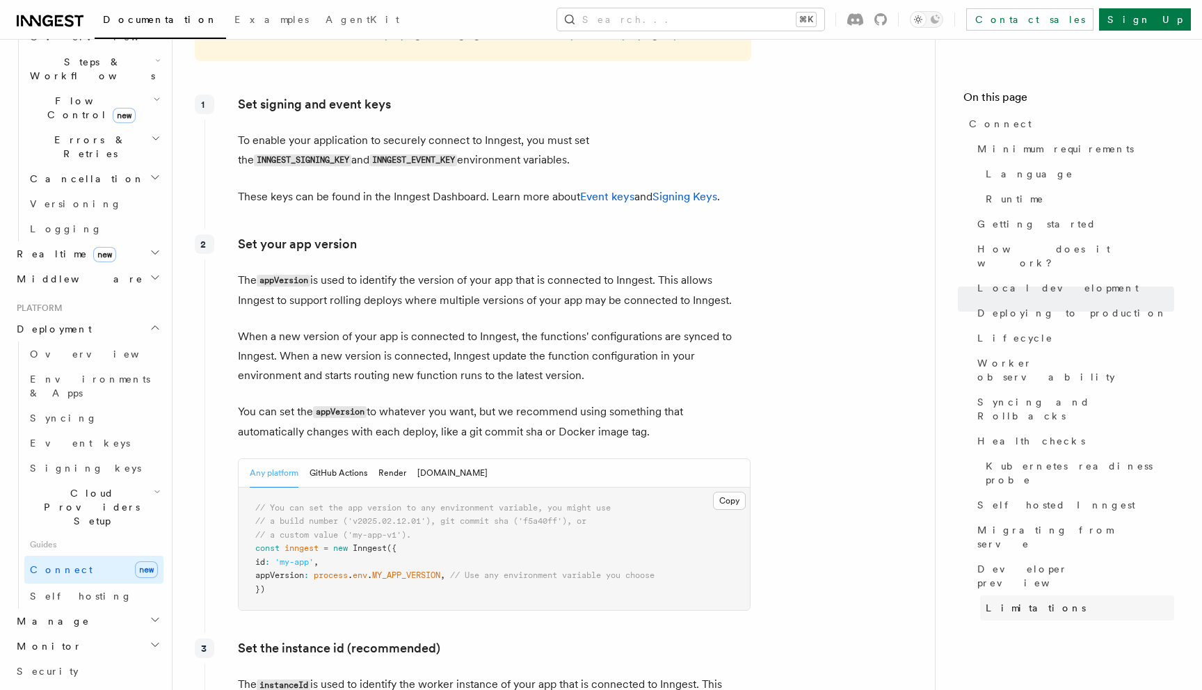
click at [1014, 595] on link "Limitations" at bounding box center [1077, 607] width 194 height 25
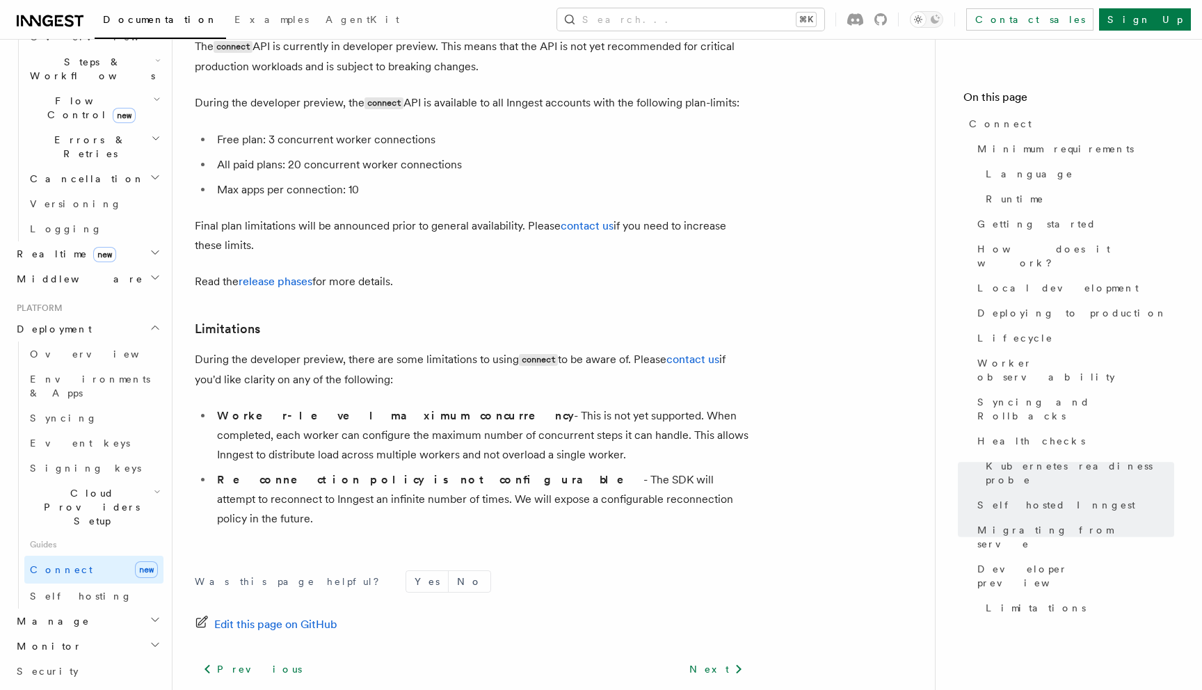
scroll to position [7656, 0]
